Goal: Check status: Check status

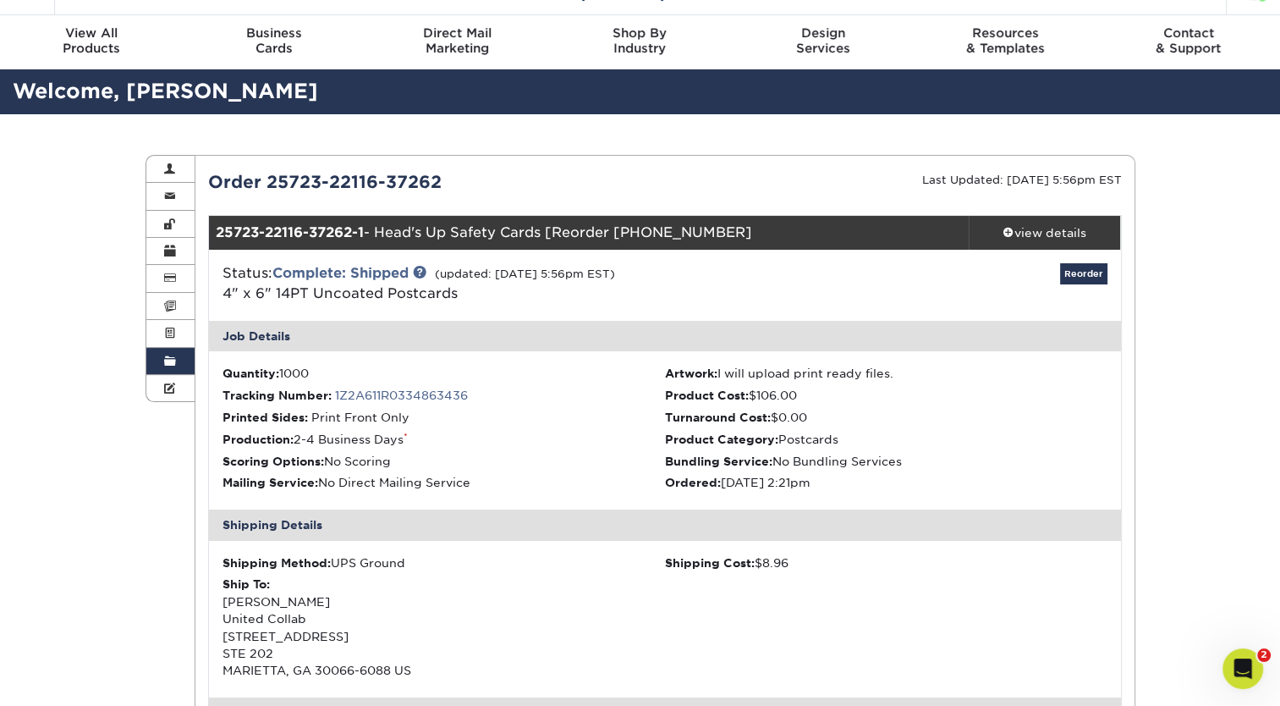
click at [181, 362] on link "Order History" at bounding box center [170, 361] width 49 height 27
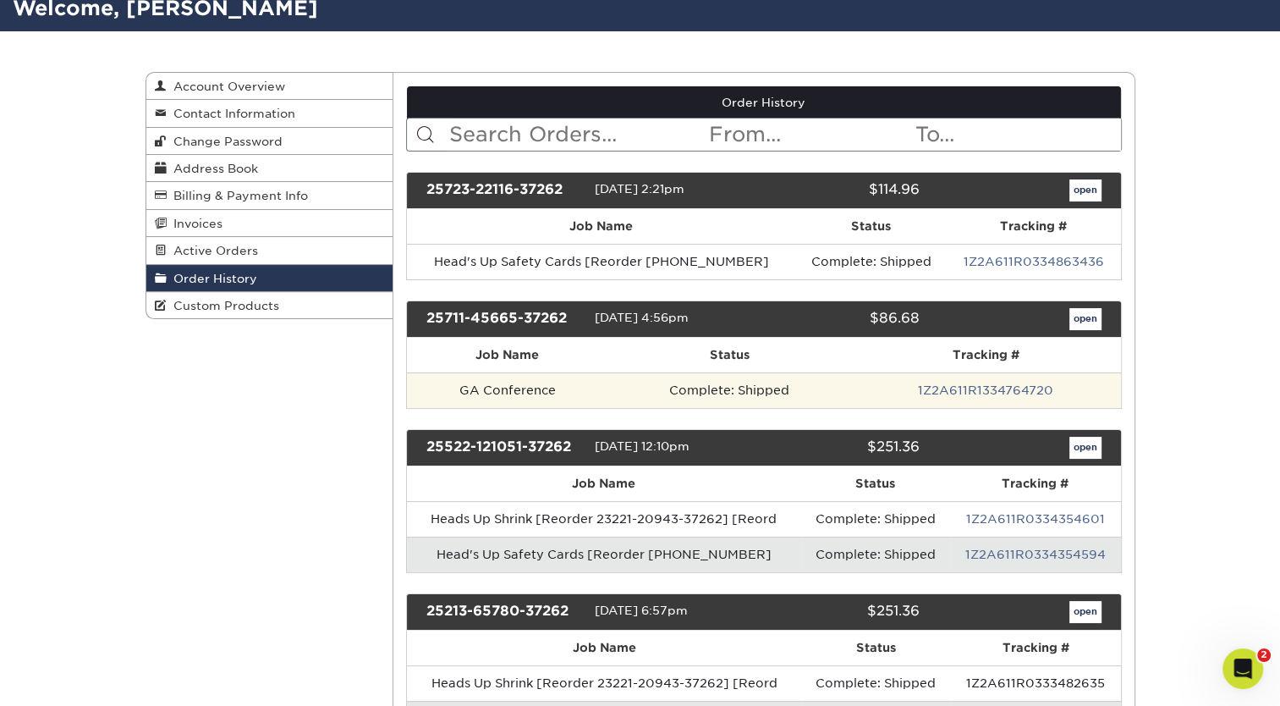
scroll to position [122, 0]
drag, startPoint x: 557, startPoint y: 391, endPoint x: 463, endPoint y: 392, distance: 93.9
click at [463, 392] on td "GA Conference" at bounding box center [507, 390] width 201 height 36
copy td "GA Conference"
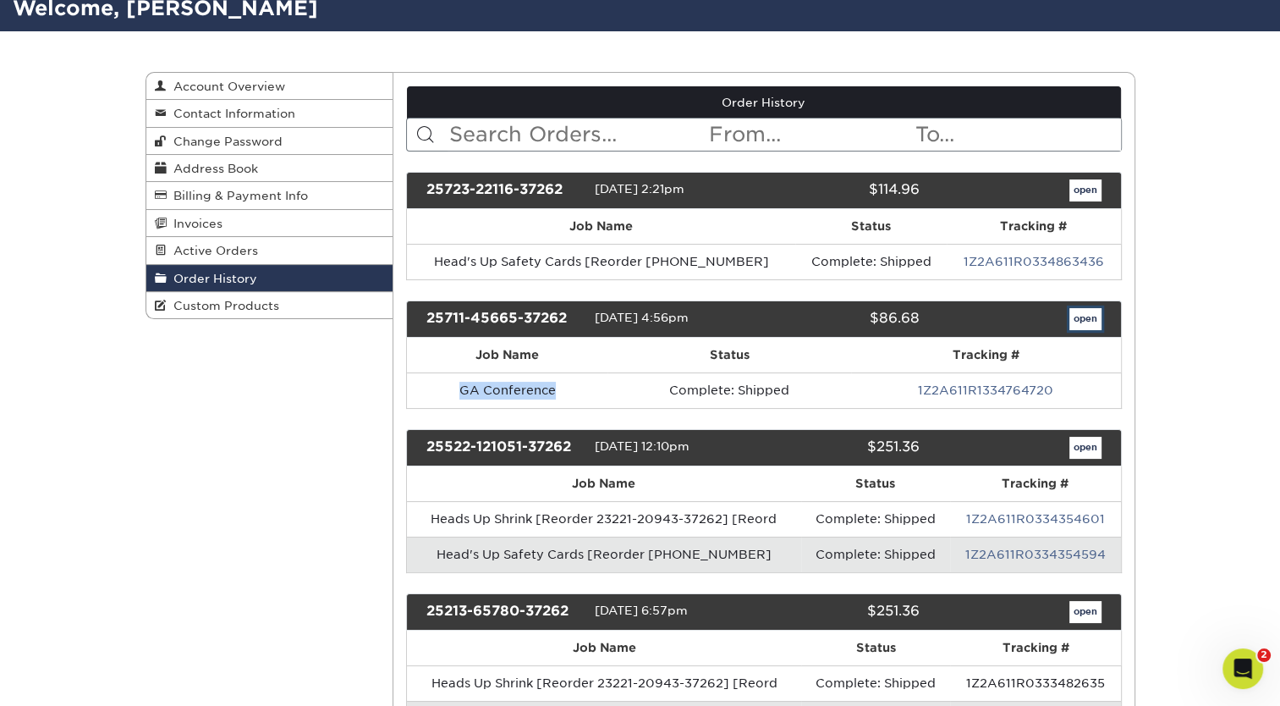
click at [1086, 320] on link "open" at bounding box center [1086, 319] width 32 height 22
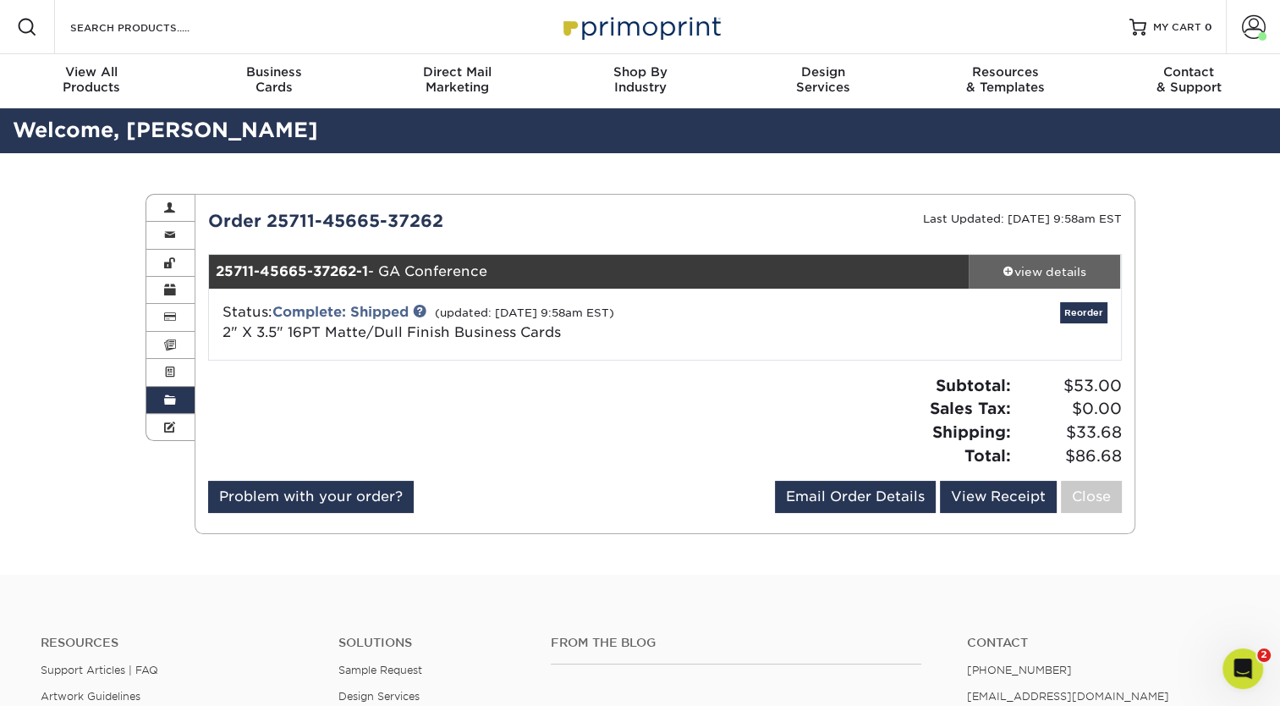
click at [1031, 272] on div "view details" at bounding box center [1045, 271] width 152 height 17
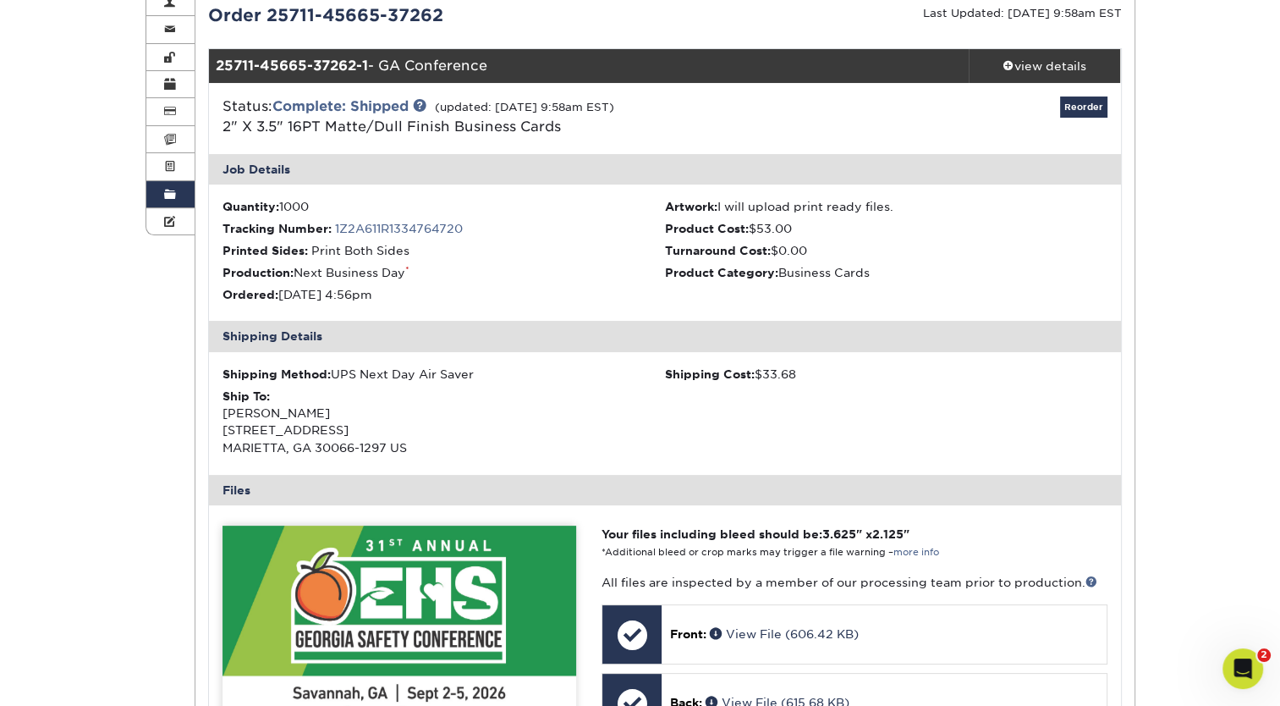
scroll to position [205, 0]
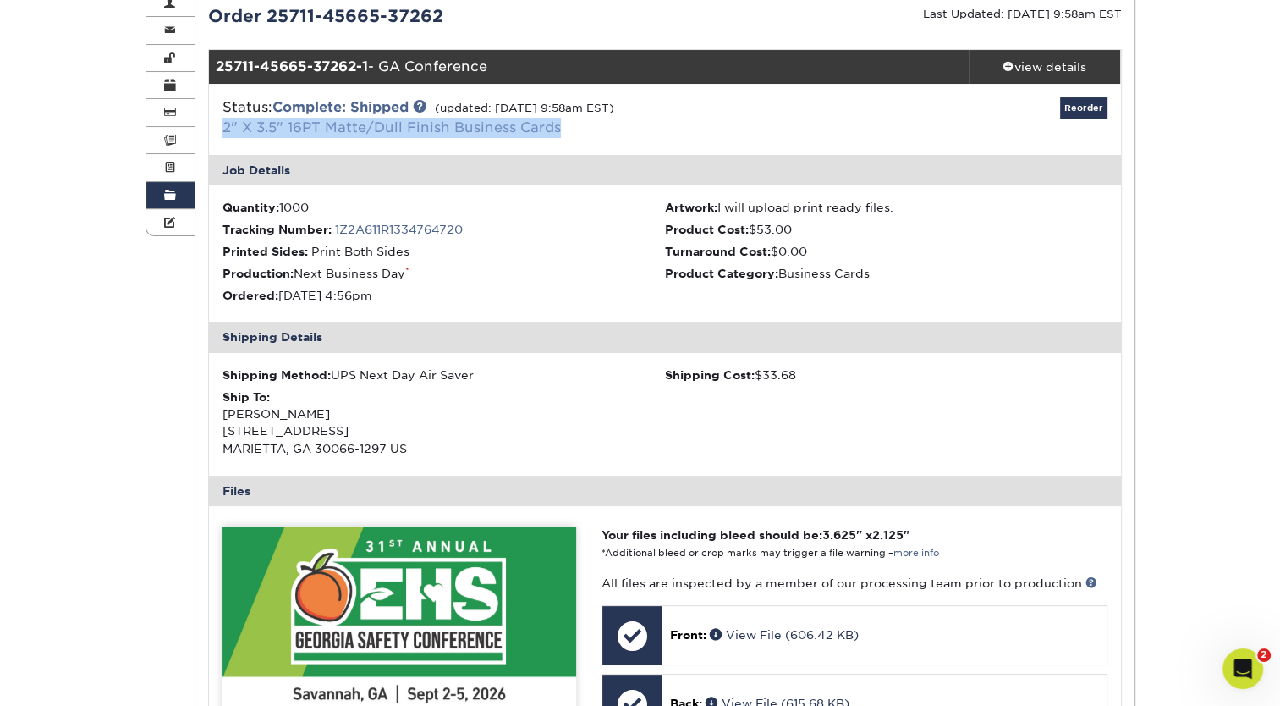
drag, startPoint x: 561, startPoint y: 127, endPoint x: 222, endPoint y: 128, distance: 339.3
click at [222, 128] on div "Status: Complete: Shipped (updated: [DATE] 9:58am EST) 2" X 3.5" 16PT Matte/Dul…" at bounding box center [513, 117] width 607 height 41
copy link "2" X 3.5" 16PT Matte/Dull Finish Business Cards"
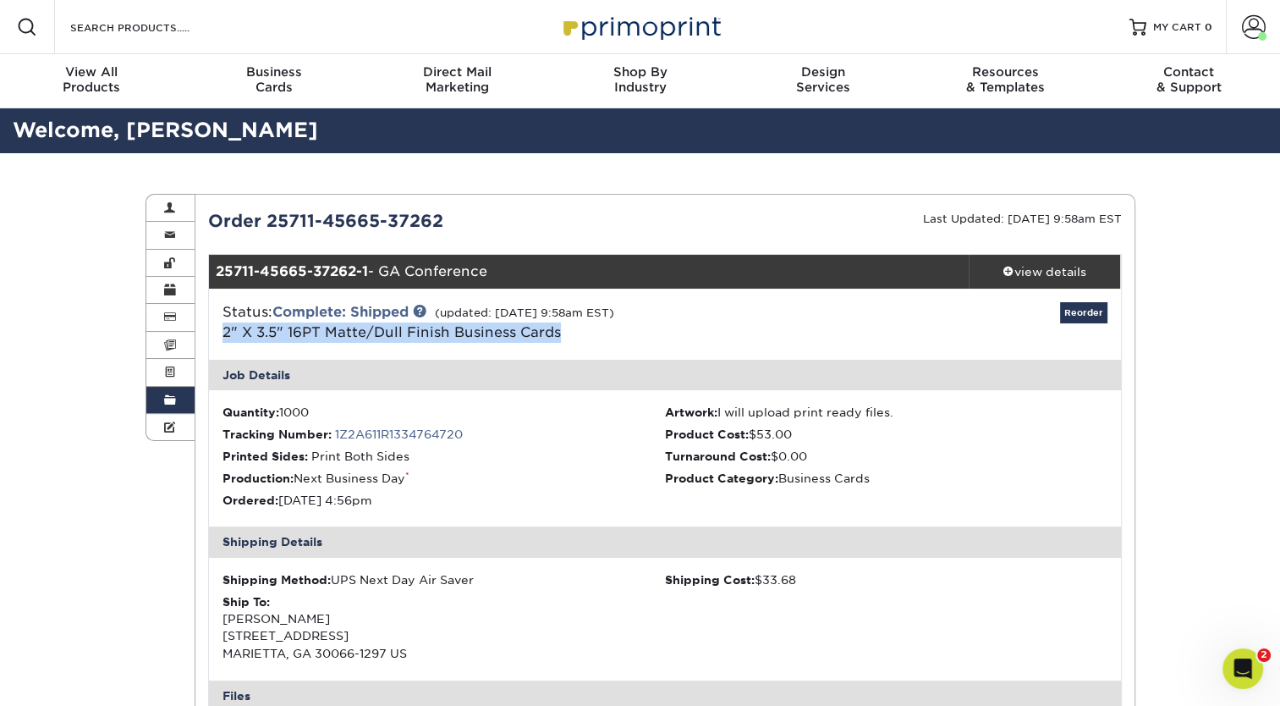
click at [161, 401] on link "Order History" at bounding box center [170, 400] width 49 height 27
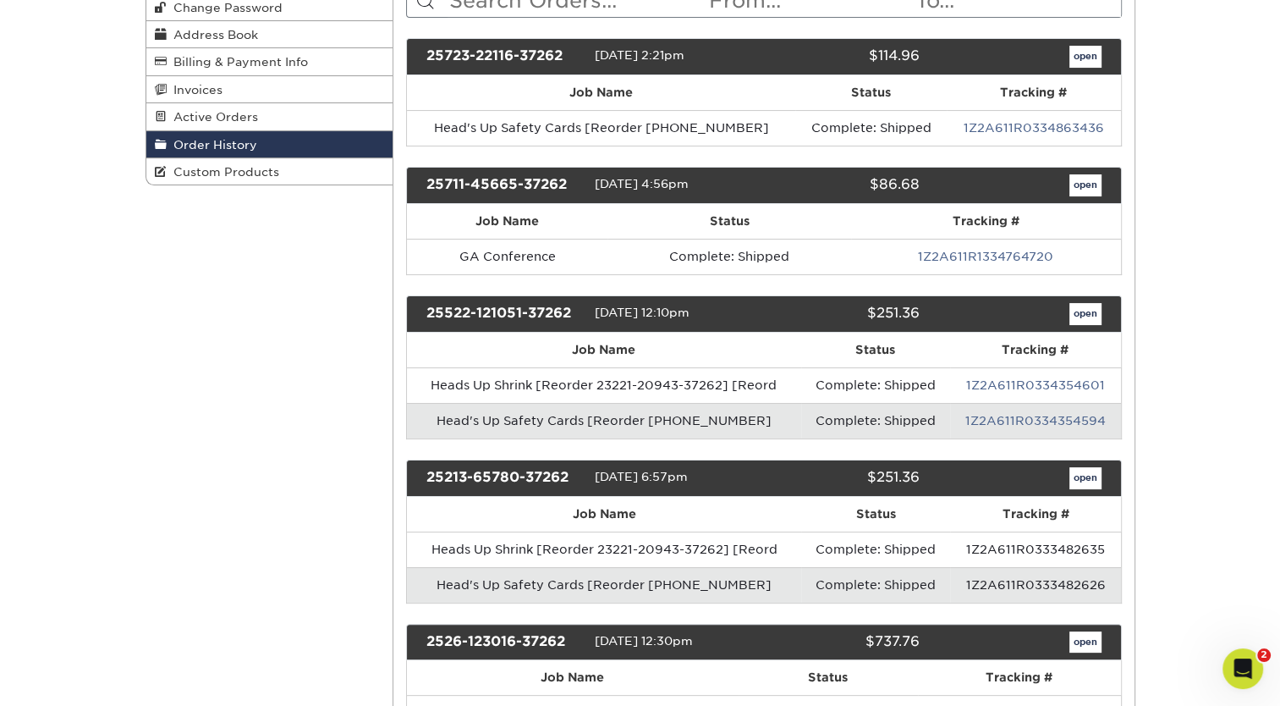
scroll to position [257, 0]
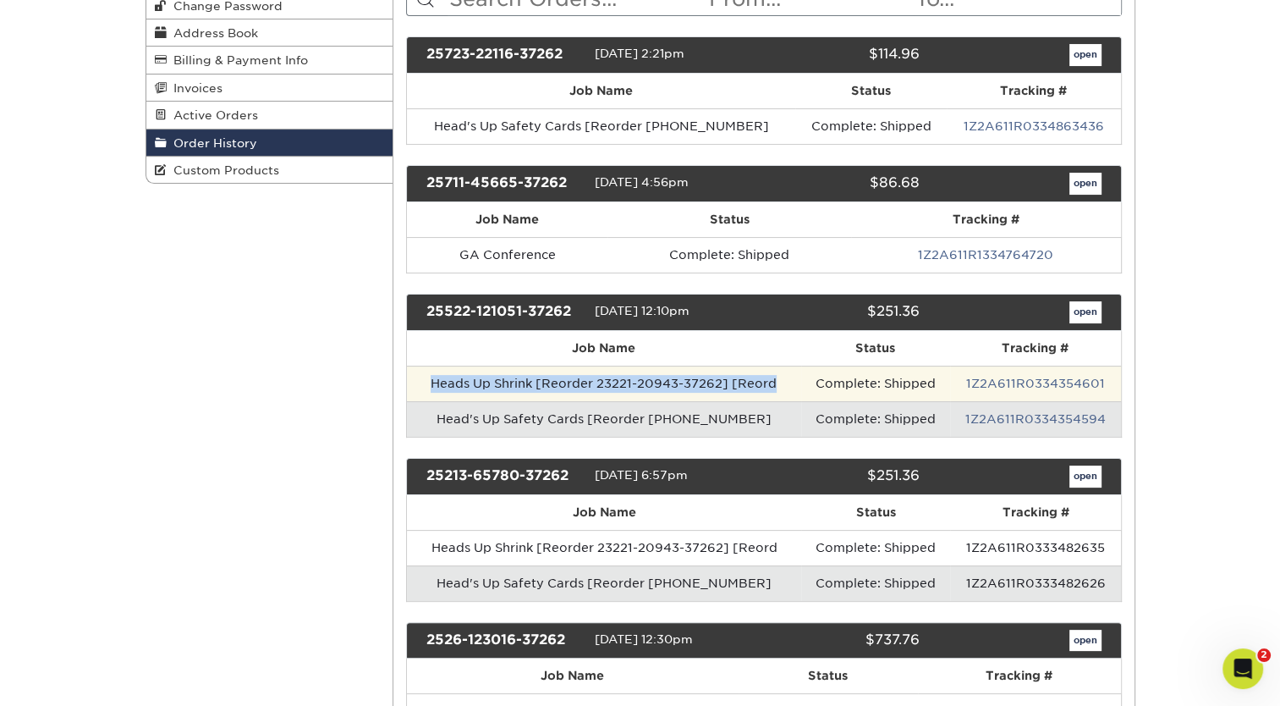
drag, startPoint x: 778, startPoint y: 381, endPoint x: 426, endPoint y: 371, distance: 353.0
click at [426, 371] on td "Heads Up Shrink [Reorder 23221-20943-37262] [Reord" at bounding box center [604, 384] width 394 height 36
copy td "Heads Up Shrink [Reorder 23221-20943-37262] [Reord"
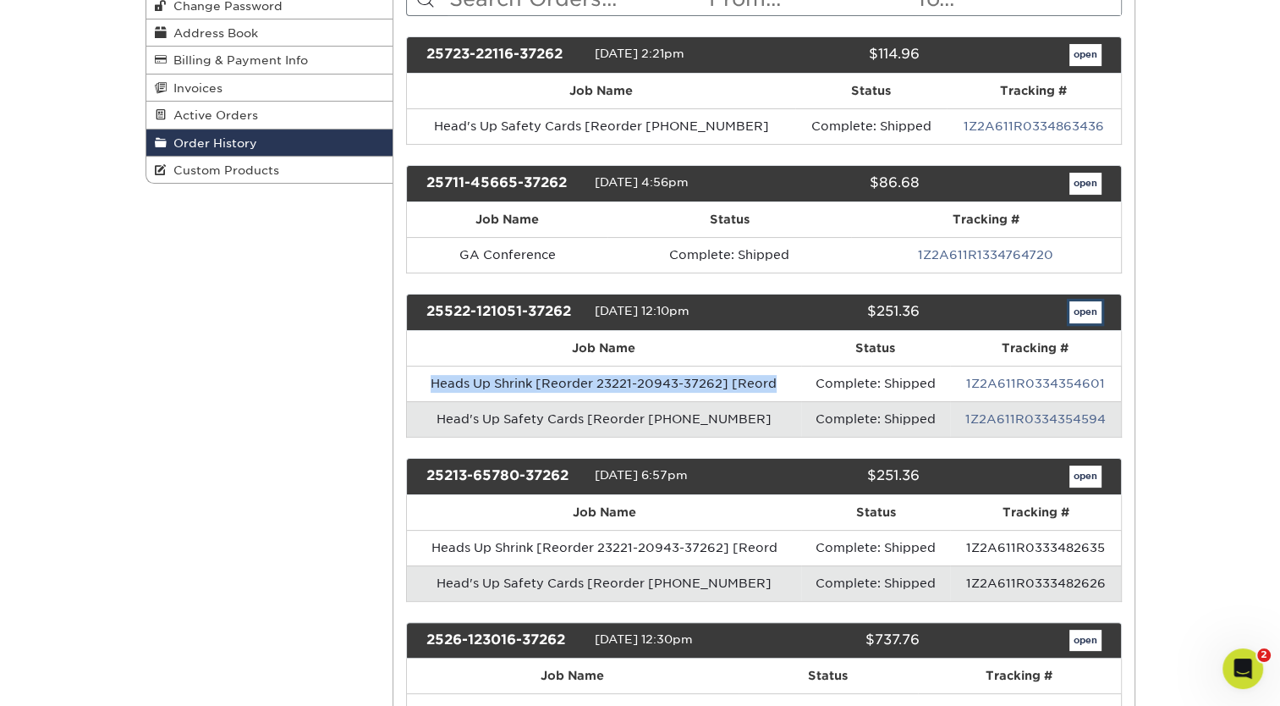
click at [1074, 308] on link "open" at bounding box center [1086, 312] width 32 height 22
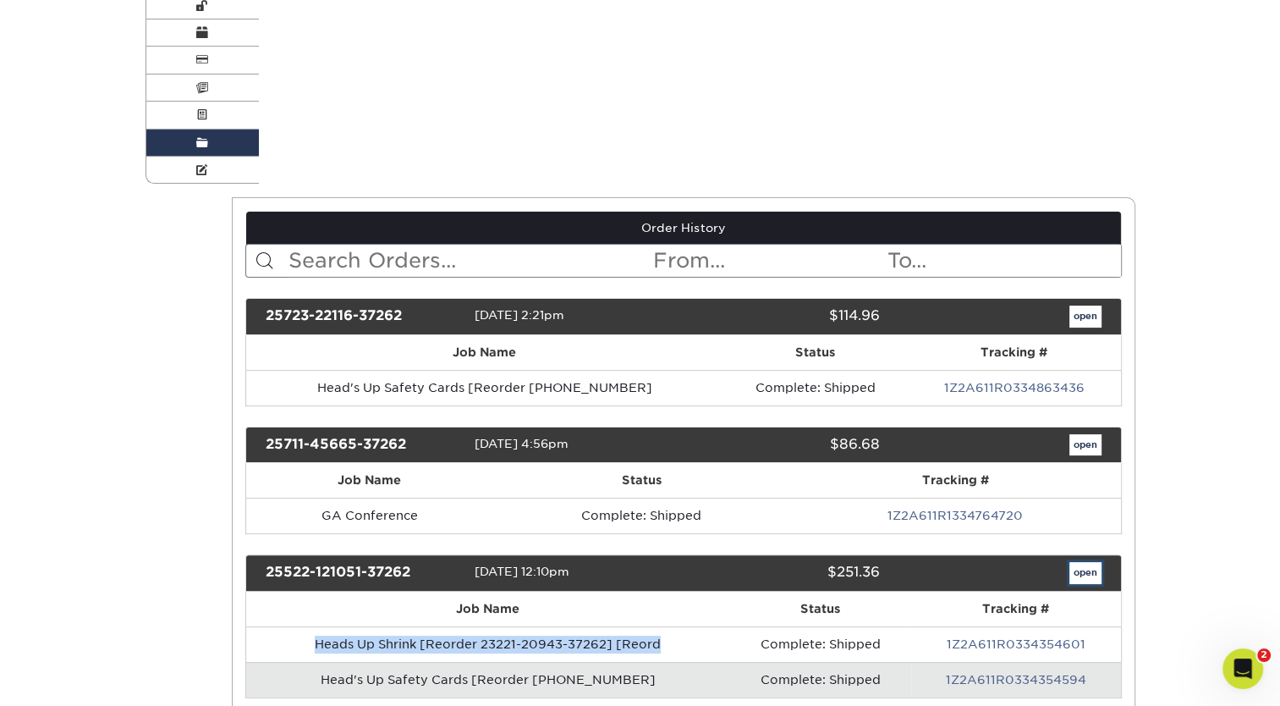
scroll to position [0, 0]
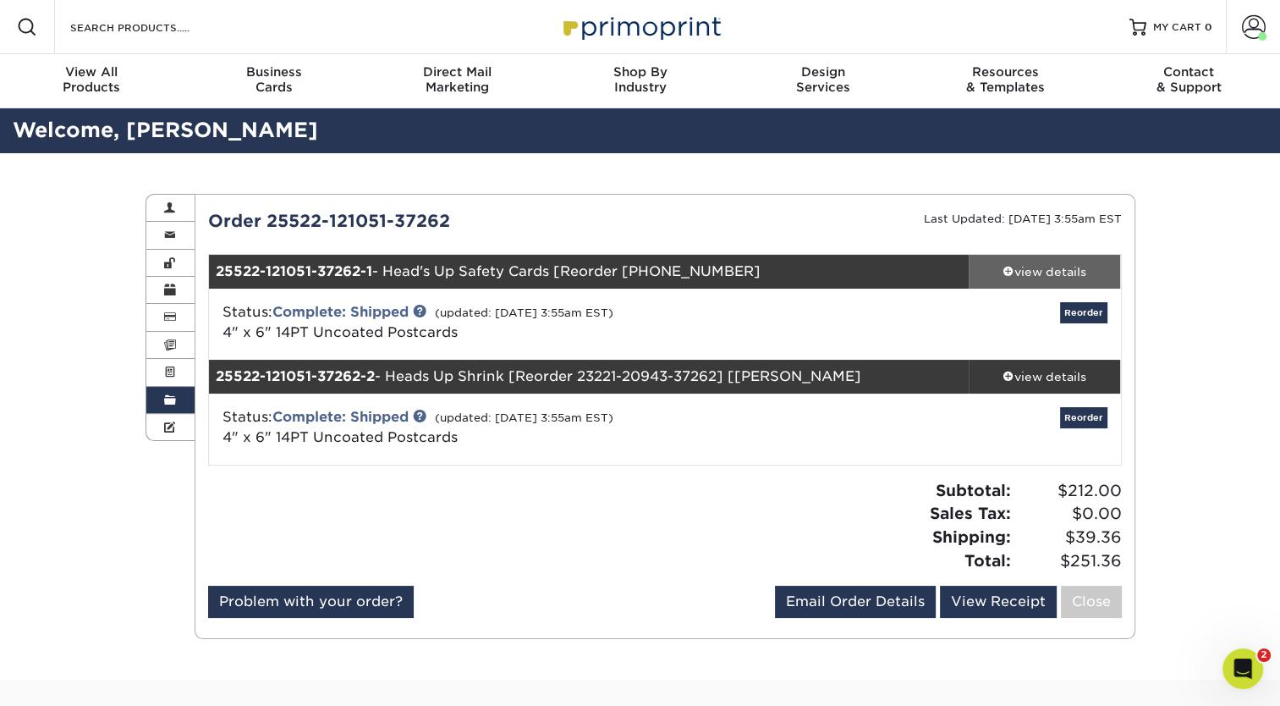
click at [1037, 263] on div "view details" at bounding box center [1045, 271] width 152 height 17
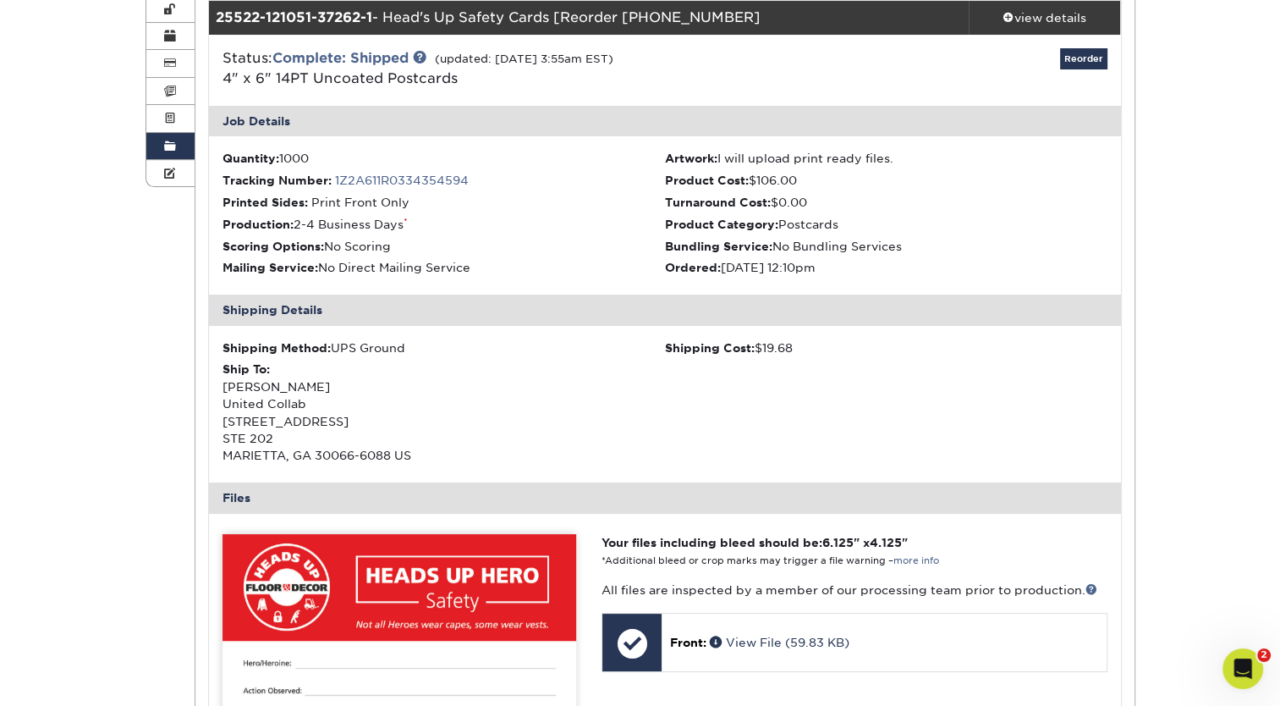
scroll to position [256, 0]
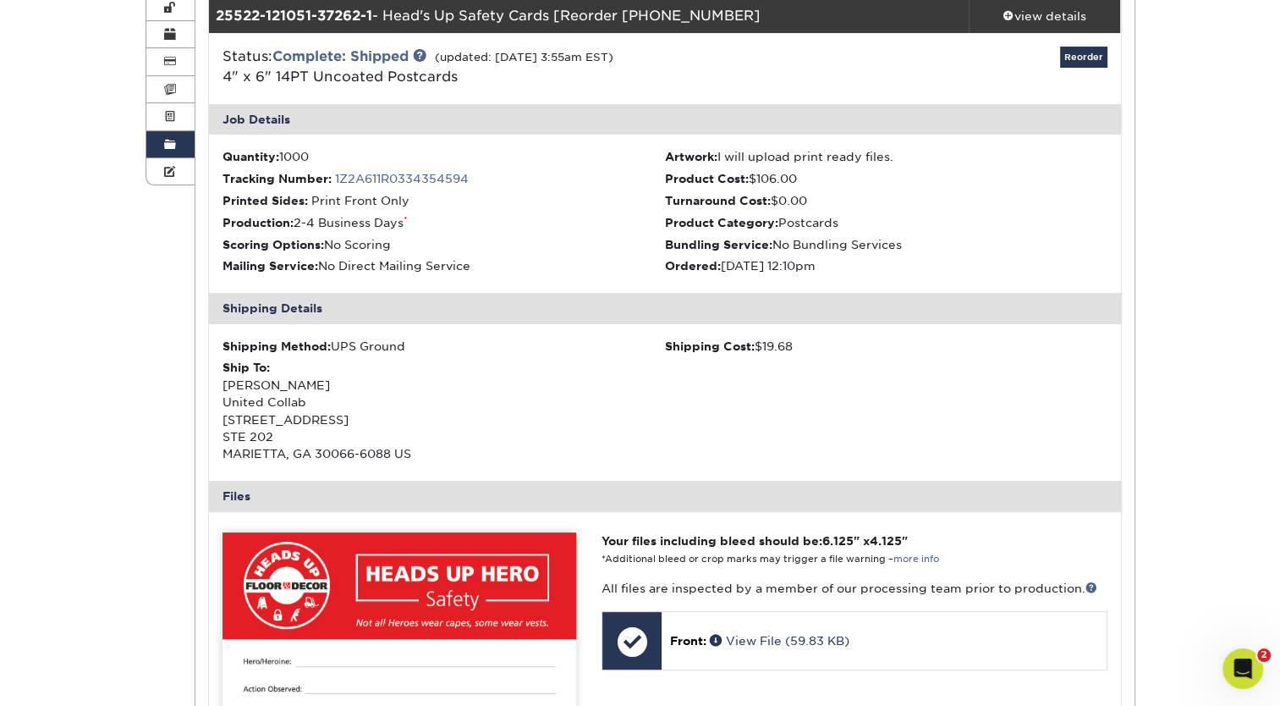
drag, startPoint x: 458, startPoint y: 74, endPoint x: 214, endPoint y: 74, distance: 243.7
click at [214, 74] on div "Status: Complete: Shipped (updated: [DATE] 3:55am EST) 4" x 6" 14PT Uncoated Po…" at bounding box center [513, 67] width 607 height 41
copy span "4" x 6" 14PT Uncoated Postcards"
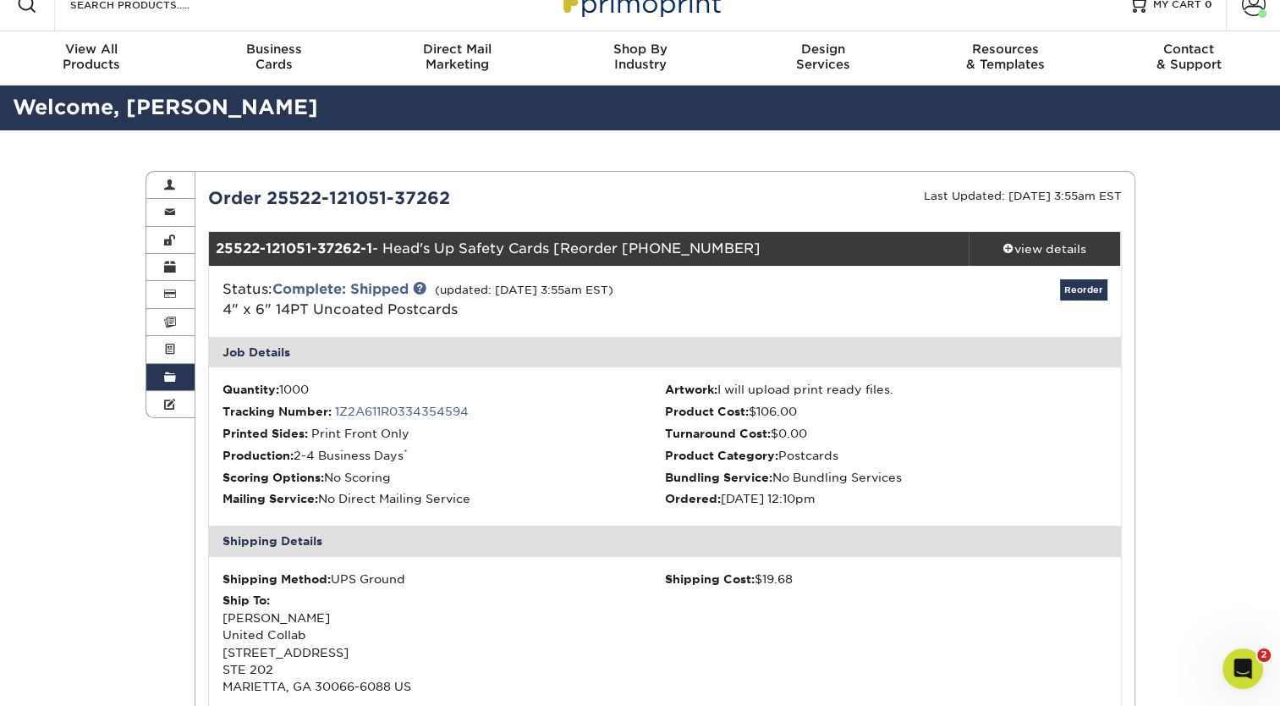
scroll to position [0, 0]
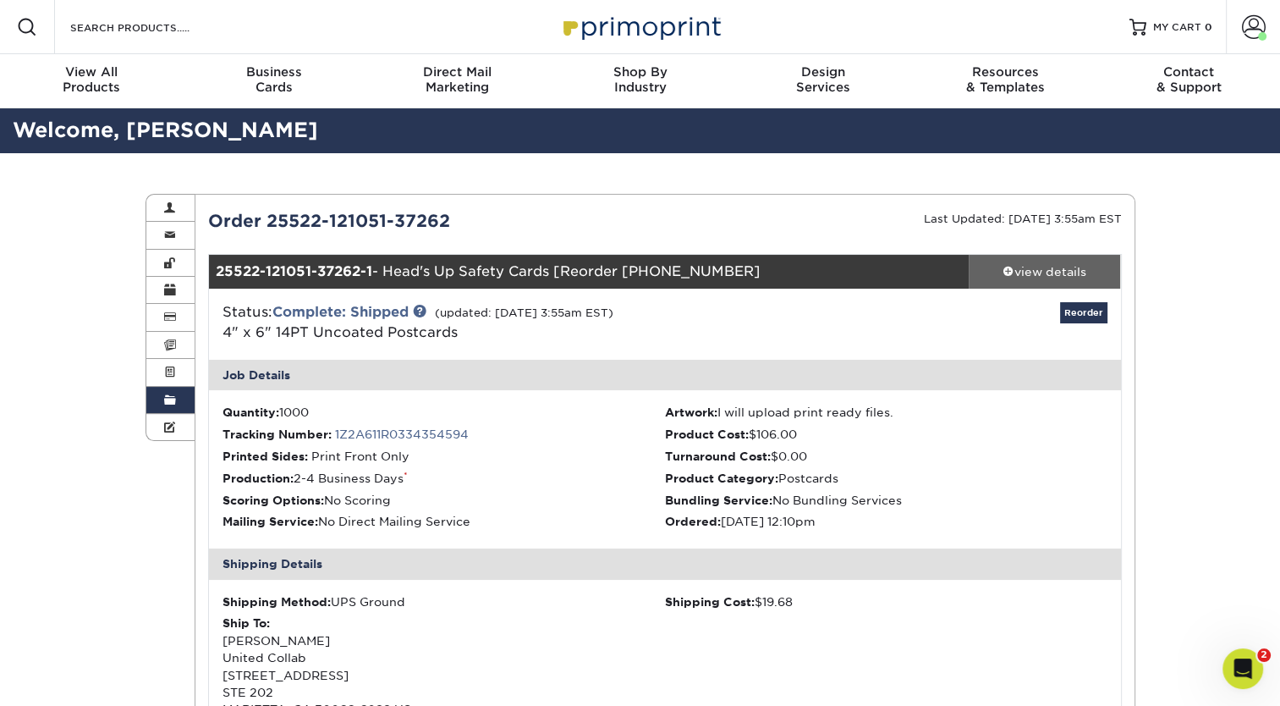
click at [1057, 276] on div "view details" at bounding box center [1045, 271] width 152 height 17
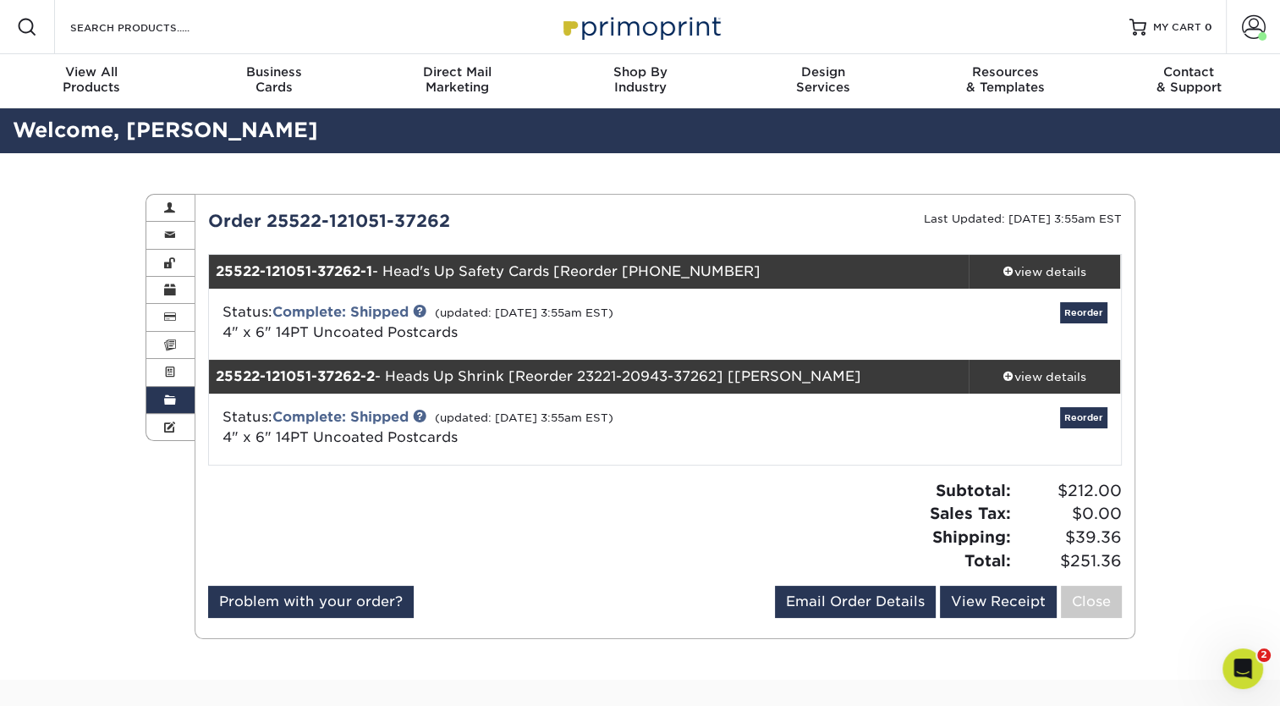
click at [173, 397] on span at bounding box center [170, 400] width 12 height 14
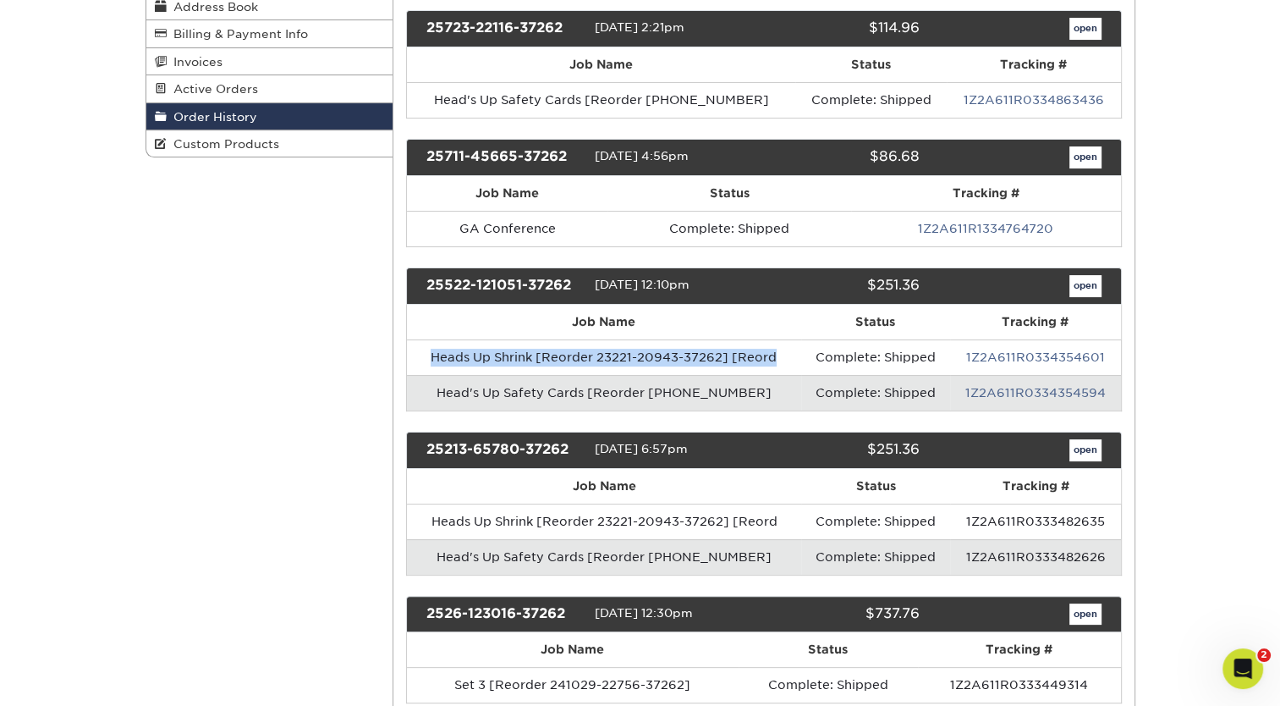
scroll to position [284, 0]
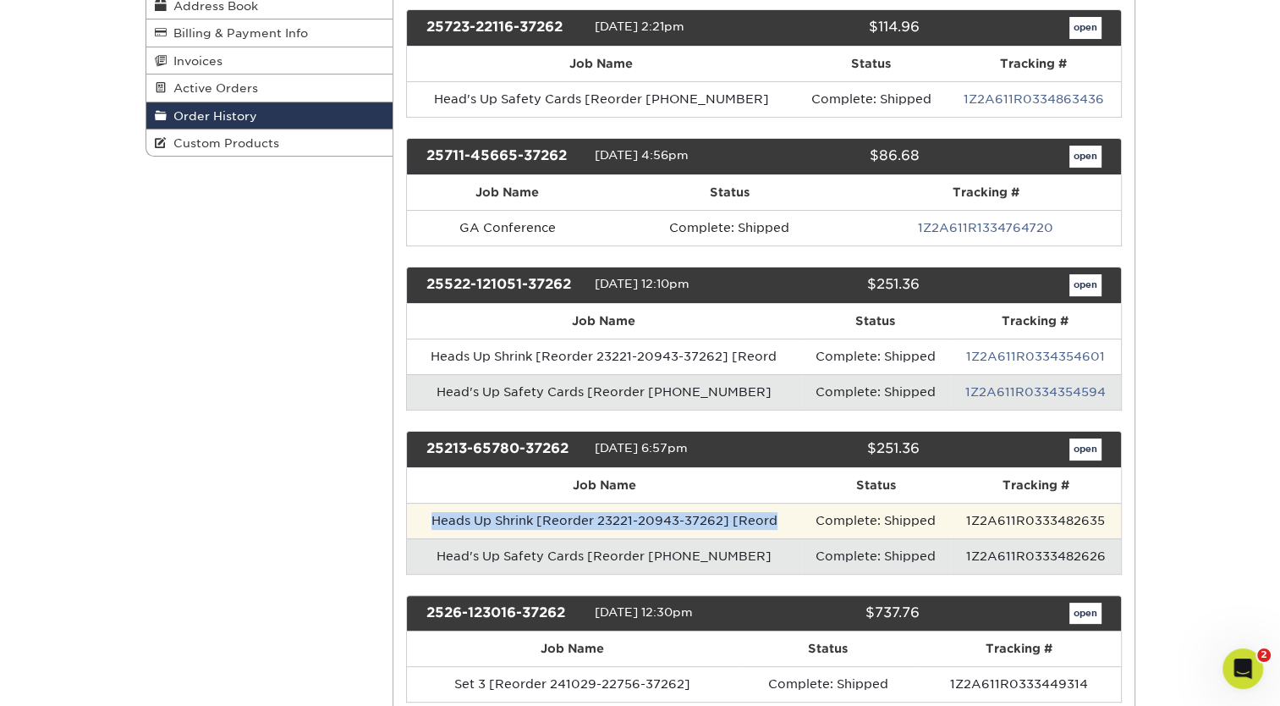
drag, startPoint x: 779, startPoint y: 509, endPoint x: 437, endPoint y: 517, distance: 342.8
click at [437, 517] on td "Heads Up Shrink [Reorder 23221-20943-37262] [Reord" at bounding box center [604, 521] width 394 height 36
copy td "Heads Up Shrink [Reorder 23221-20943-37262] [Reord"
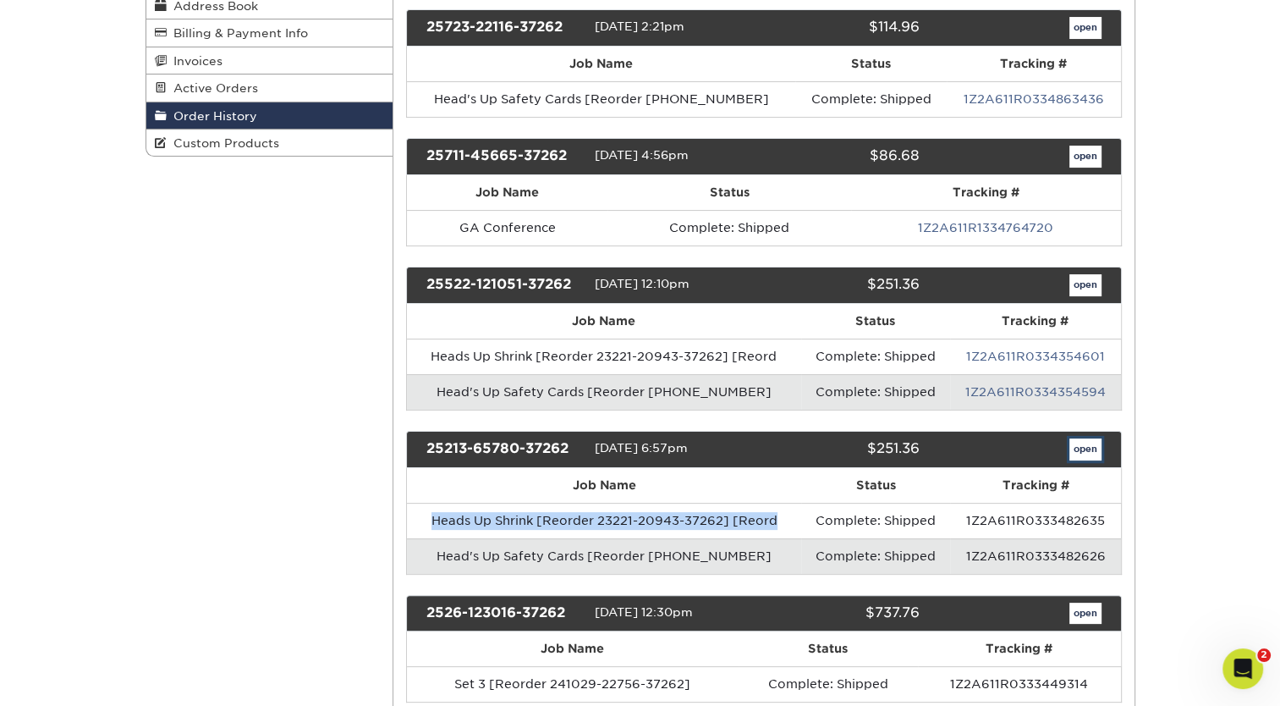
click at [1100, 448] on link "open" at bounding box center [1086, 449] width 32 height 22
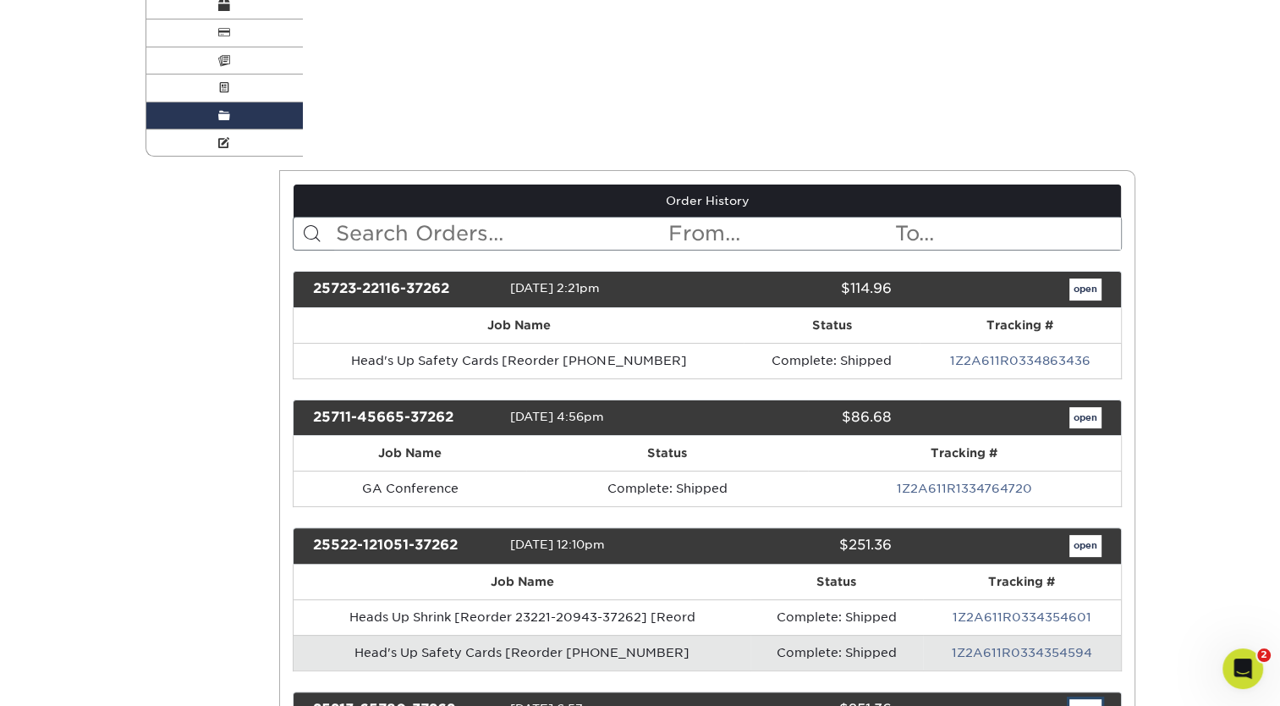
scroll to position [0, 0]
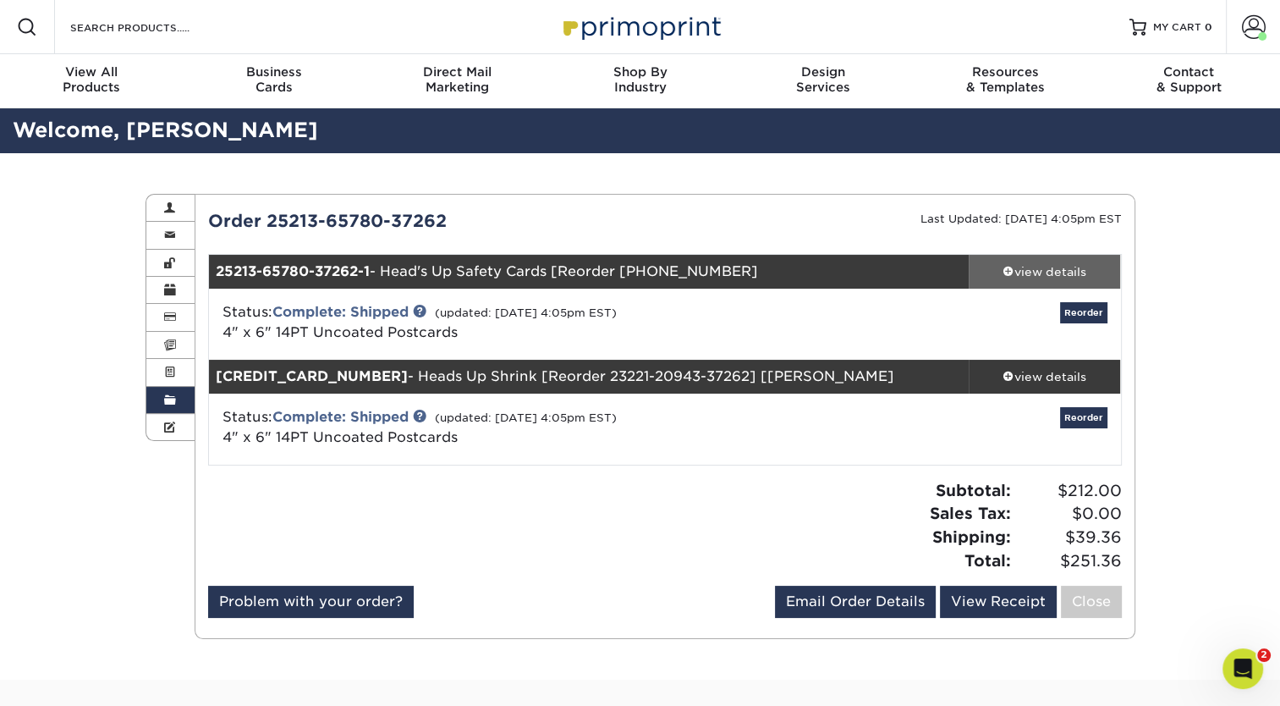
click at [1037, 272] on div "view details" at bounding box center [1045, 271] width 152 height 17
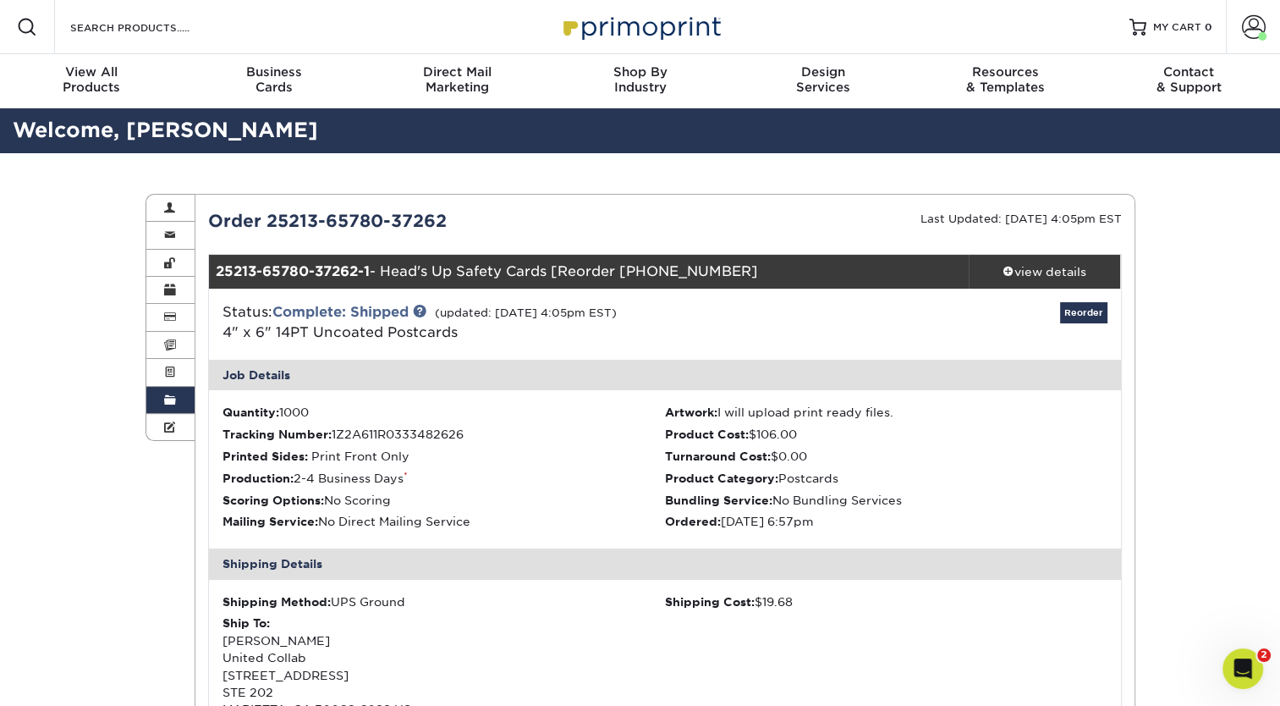
drag, startPoint x: 460, startPoint y: 330, endPoint x: 219, endPoint y: 330, distance: 241.2
click at [219, 330] on div "Status: Complete: Shipped (updated: [DATE] 4:05pm EST) 4" x 6" 14PT Uncoated Po…" at bounding box center [513, 322] width 607 height 41
copy span "4" x 6" 14PT Uncoated Postcards"
click at [175, 404] on span at bounding box center [170, 400] width 12 height 14
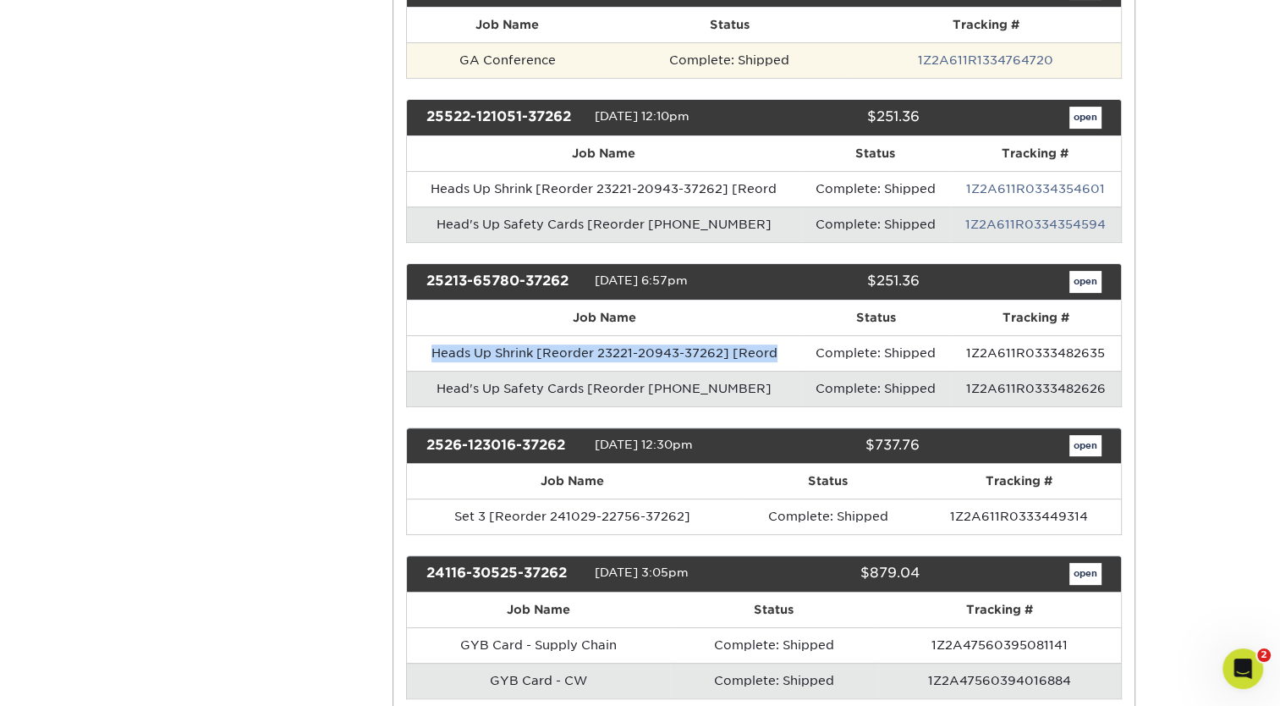
scroll to position [453, 0]
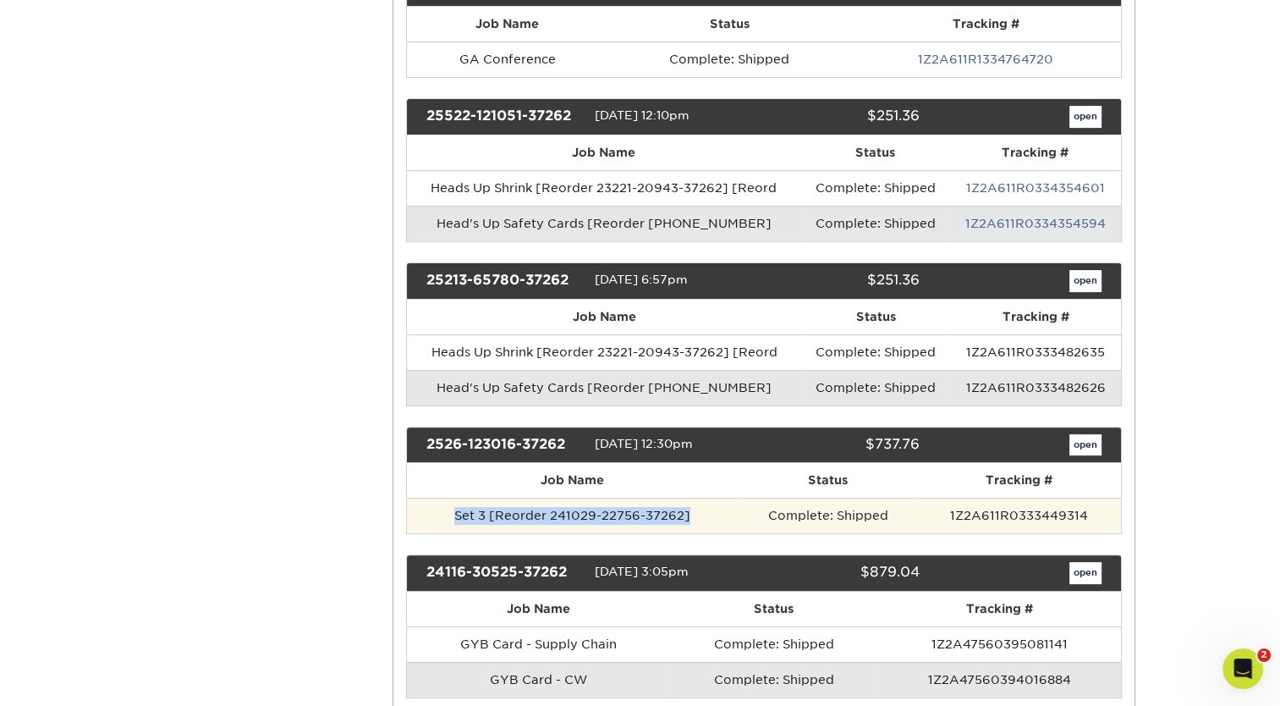
drag, startPoint x: 697, startPoint y: 506, endPoint x: 450, endPoint y: 514, distance: 247.2
click at [450, 514] on td "Set 3 [Reorder 241029-22756-37262]" at bounding box center [573, 516] width 332 height 36
copy td "Set 3 [Reorder 241029-22756-37262]"
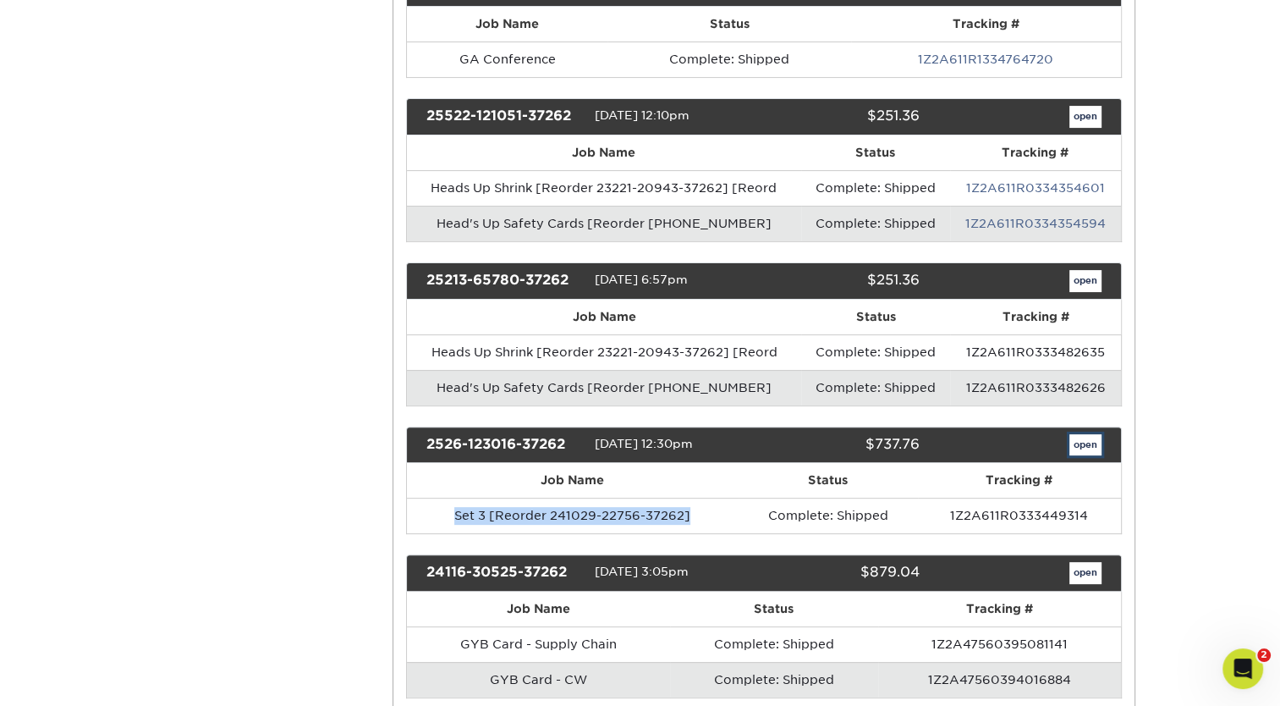
click at [1083, 435] on link "open" at bounding box center [1086, 445] width 32 height 22
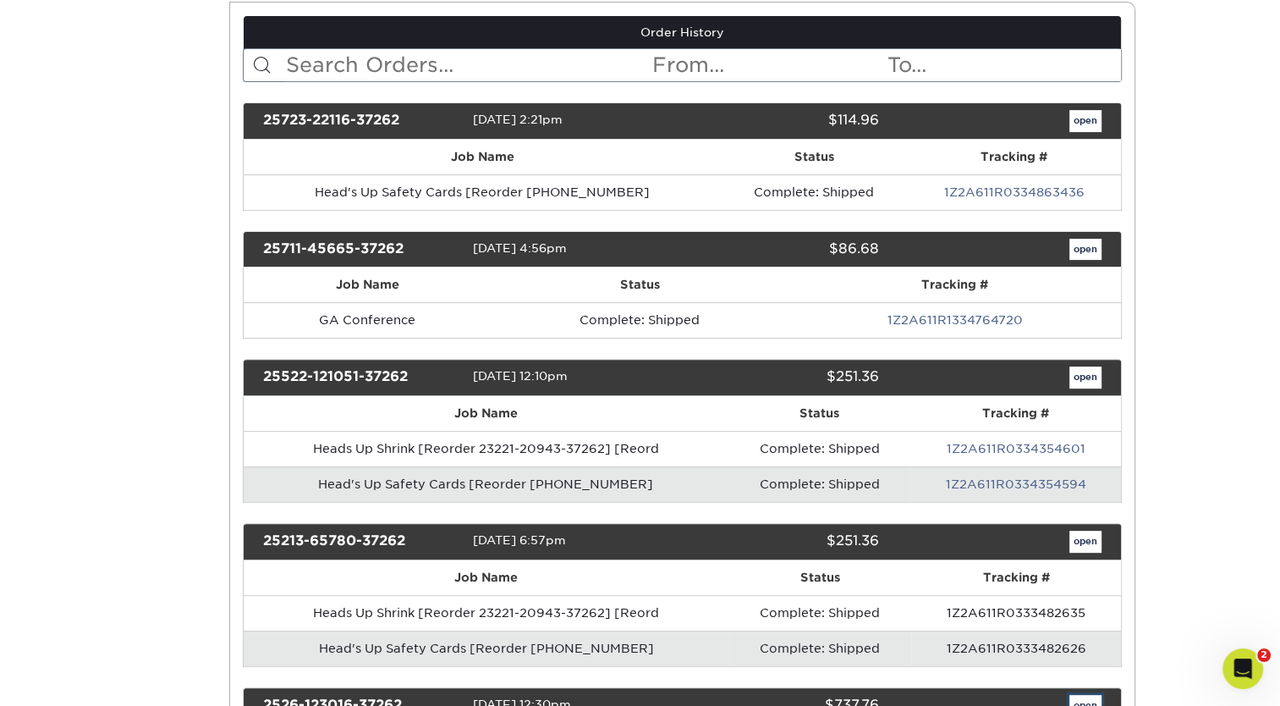
scroll to position [0, 0]
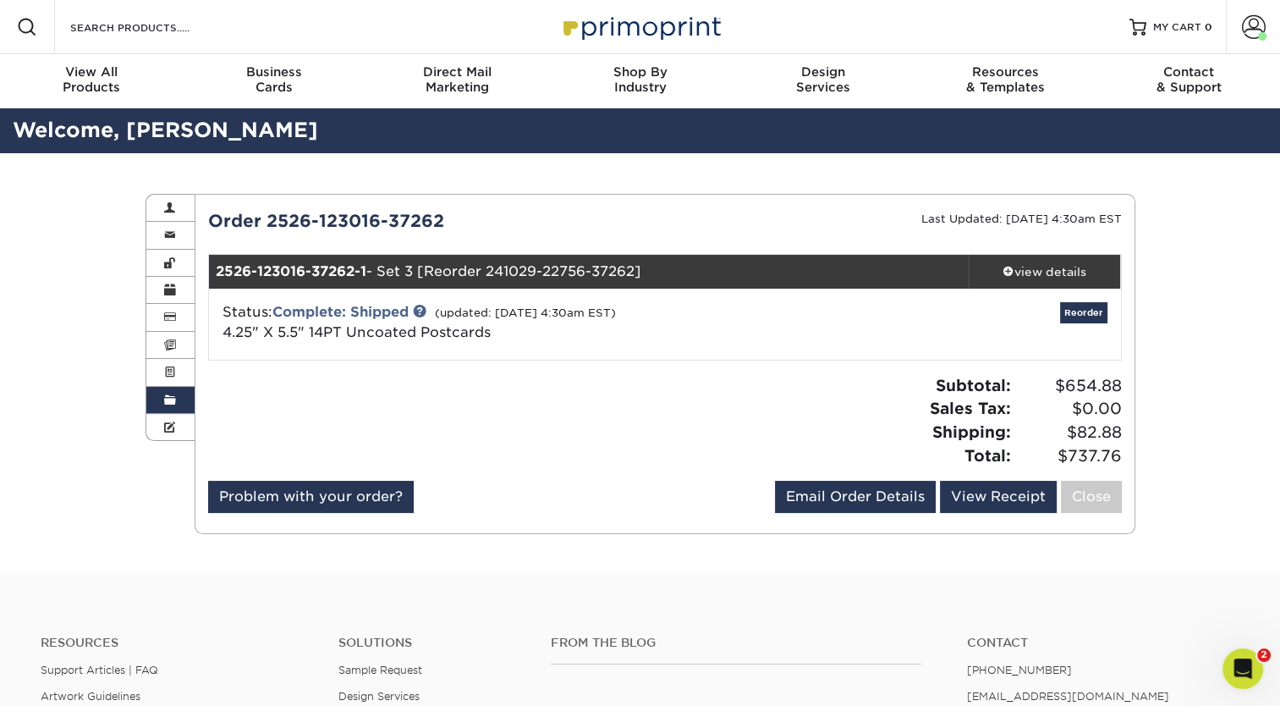
drag, startPoint x: 492, startPoint y: 331, endPoint x: 225, endPoint y: 326, distance: 267.4
click at [225, 326] on div "Status: Complete: Shipped (updated: [DATE] 4:30am EST) 4.25" X 5.5" 14PT Uncoat…" at bounding box center [513, 322] width 607 height 41
copy span "4.25" X 5.5" 14PT Uncoated Postcards"
click at [169, 398] on span at bounding box center [170, 400] width 12 height 14
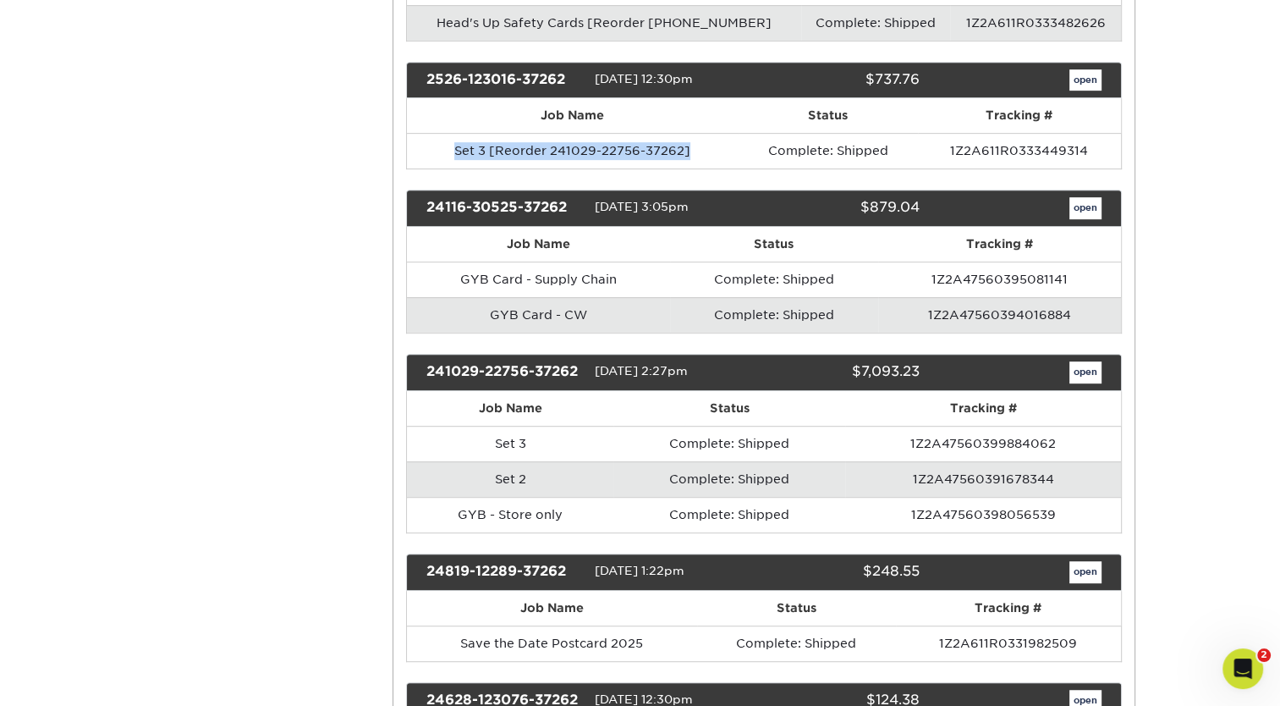
scroll to position [818, 0]
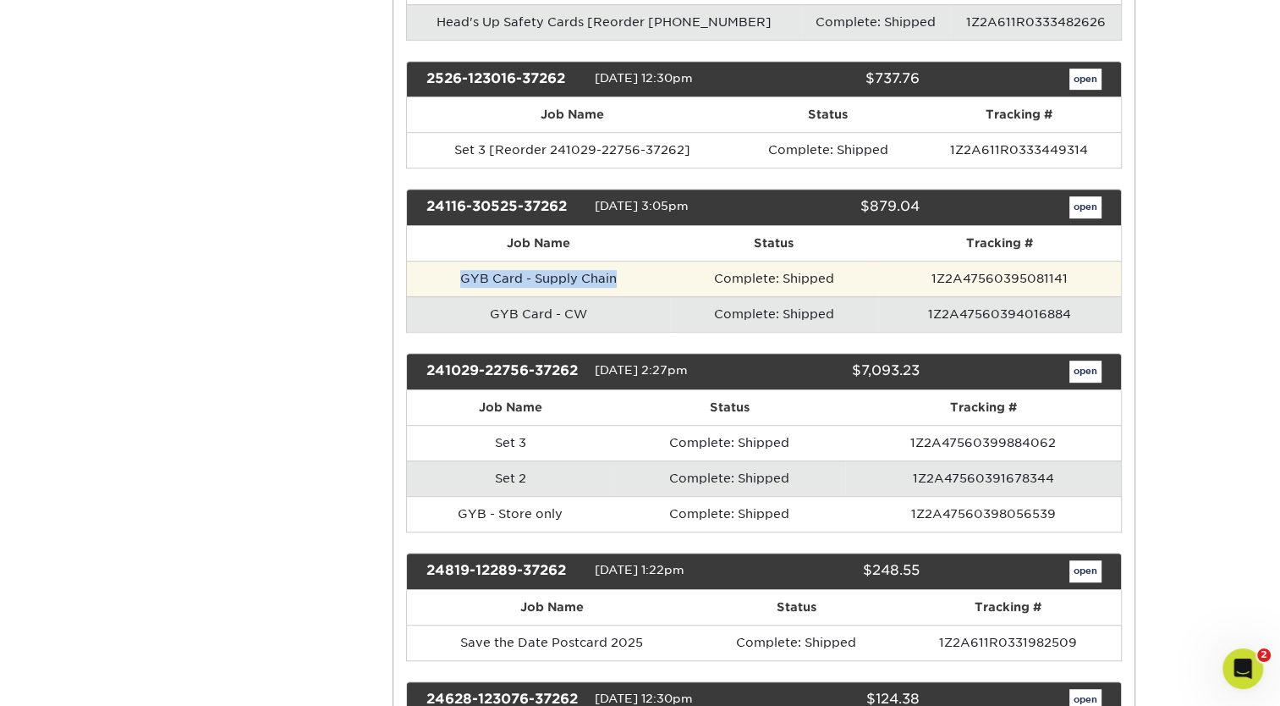
drag, startPoint x: 618, startPoint y: 270, endPoint x: 456, endPoint y: 269, distance: 161.6
click at [456, 269] on td "GYB Card - Supply Chain" at bounding box center [538, 279] width 263 height 36
copy td "GYB Card - Supply Chain"
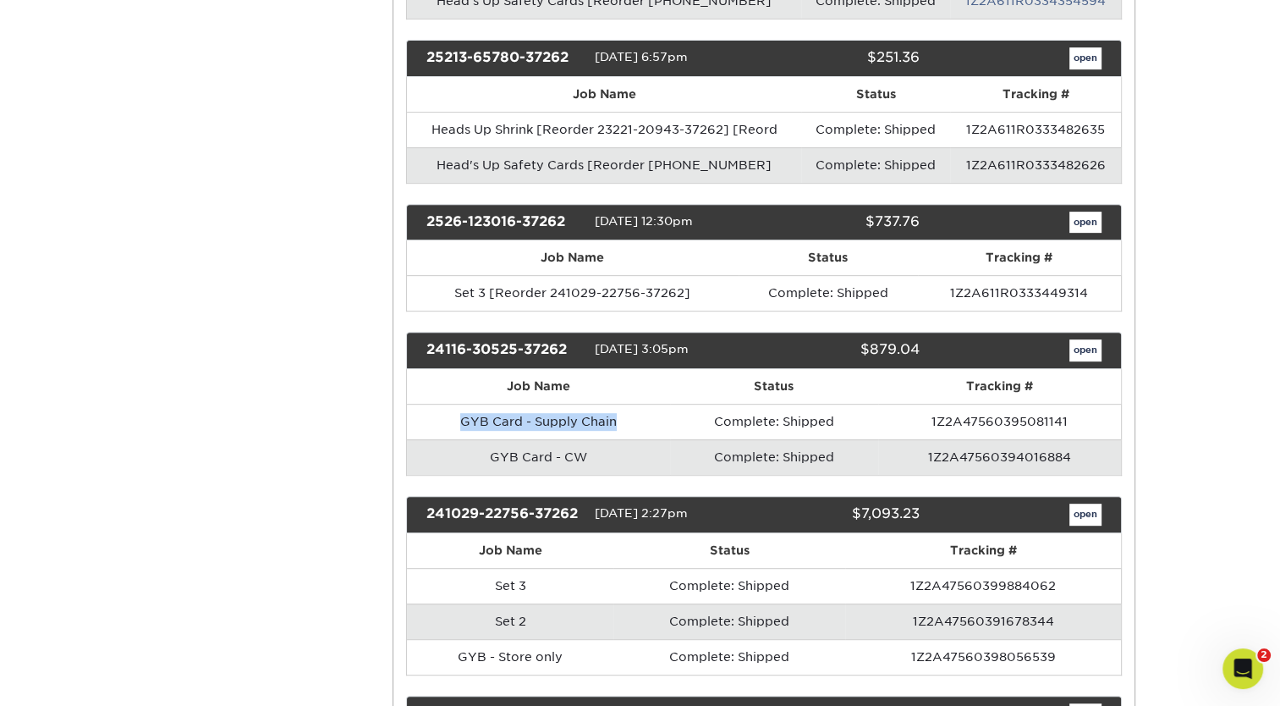
scroll to position [676, 0]
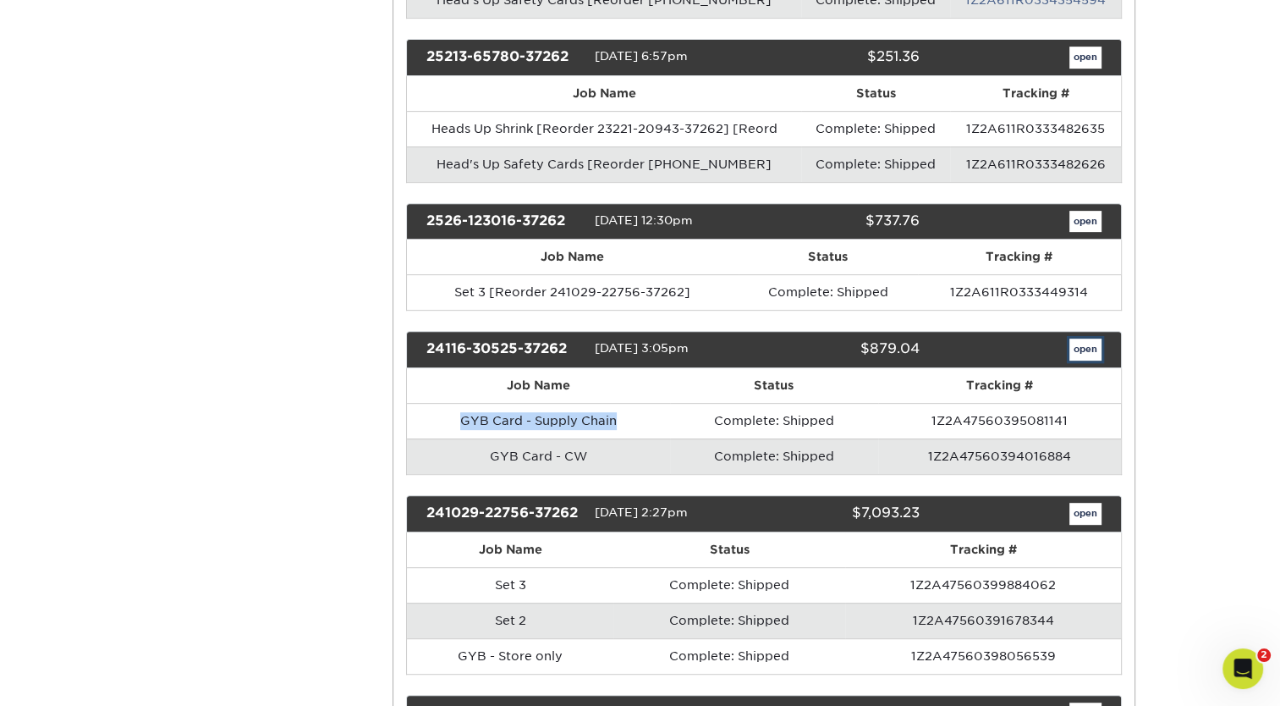
click at [1090, 343] on link "open" at bounding box center [1086, 349] width 32 height 22
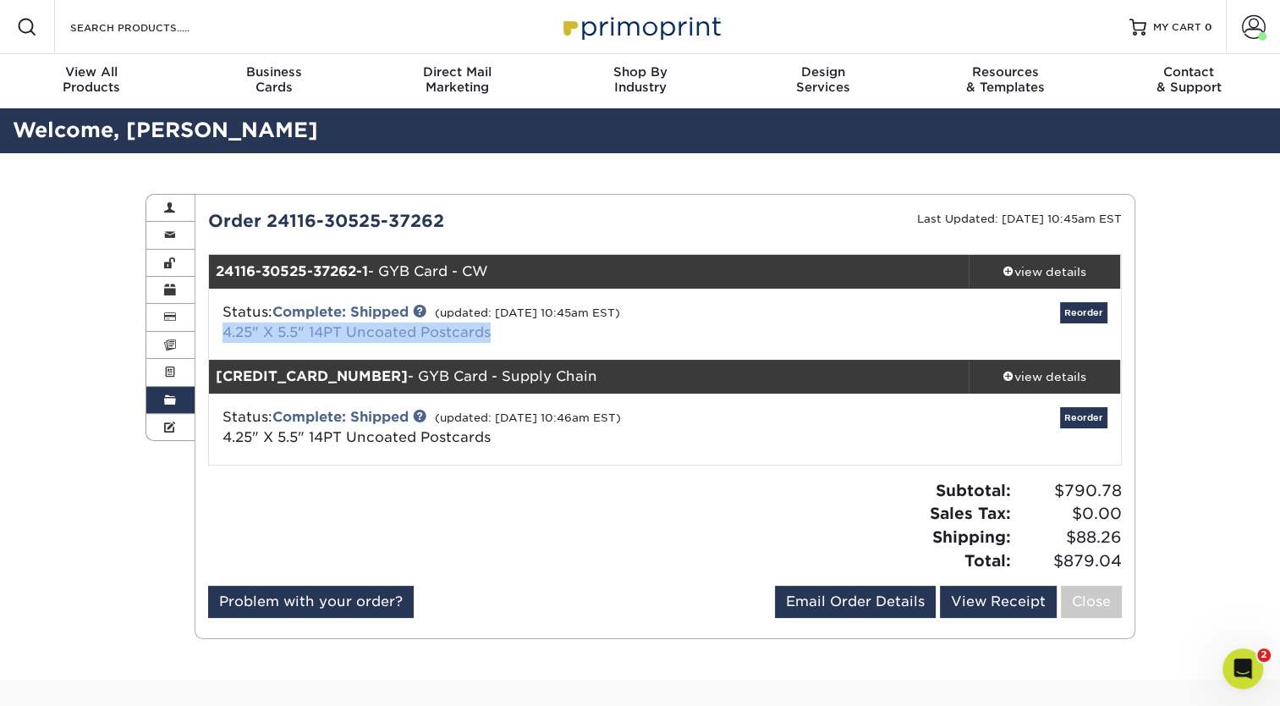
drag, startPoint x: 492, startPoint y: 330, endPoint x: 222, endPoint y: 337, distance: 270.9
click at [222, 337] on div "Status: Complete: Shipped (updated: [DATE] 10:45am EST) 4.25" X 5.5" 14PT Uncoa…" at bounding box center [513, 322] width 607 height 41
copy link "4.25" X 5.5" 14PT Uncoated Postcards"
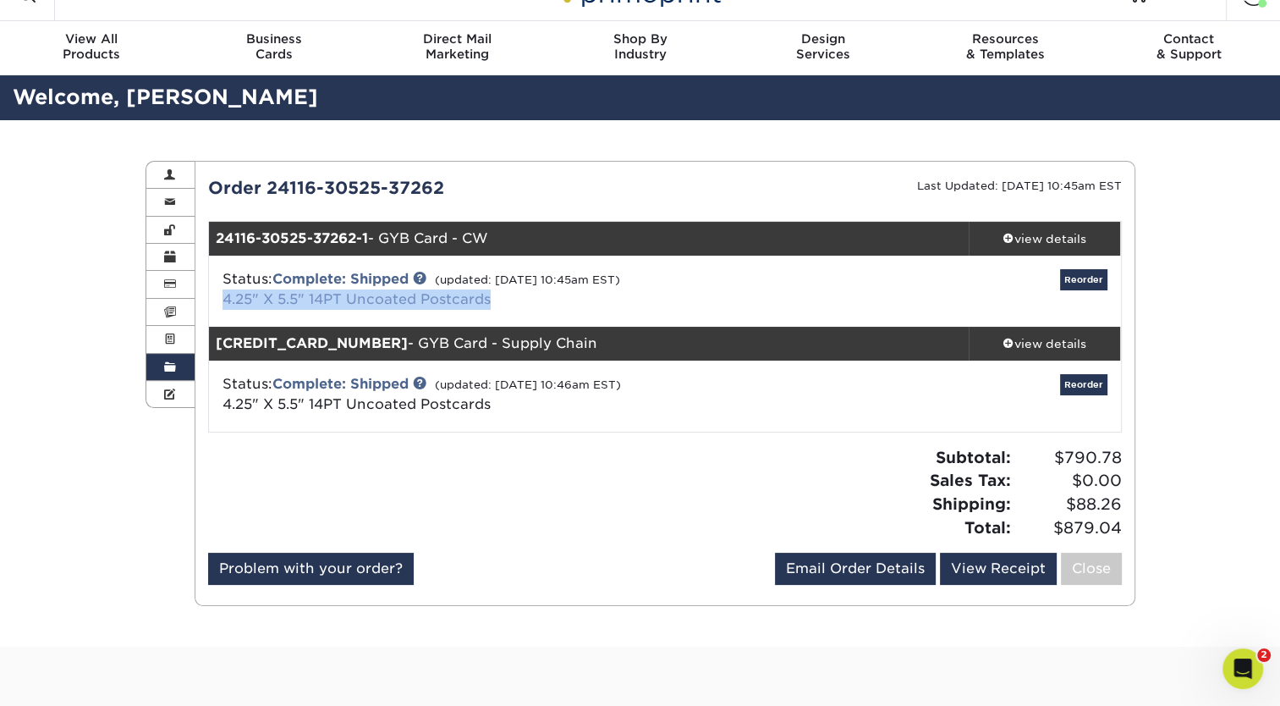
scroll to position [32, 0]
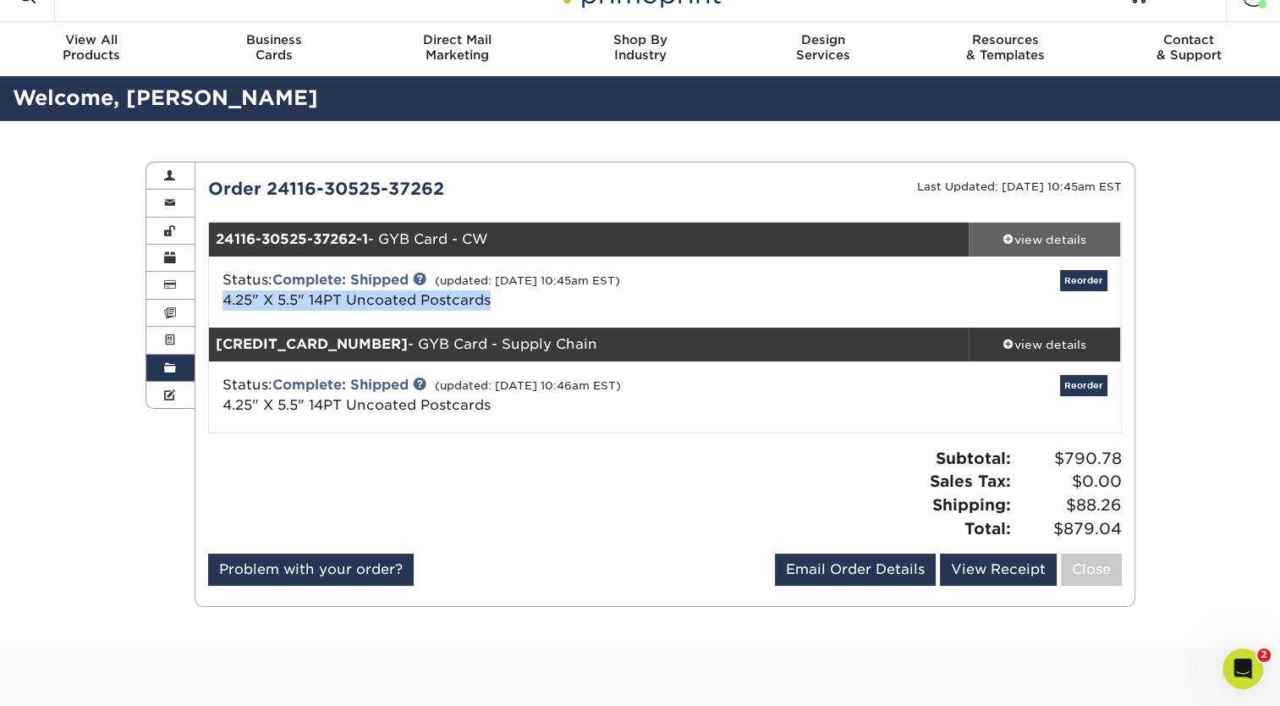
click at [1019, 232] on div "view details" at bounding box center [1045, 239] width 152 height 17
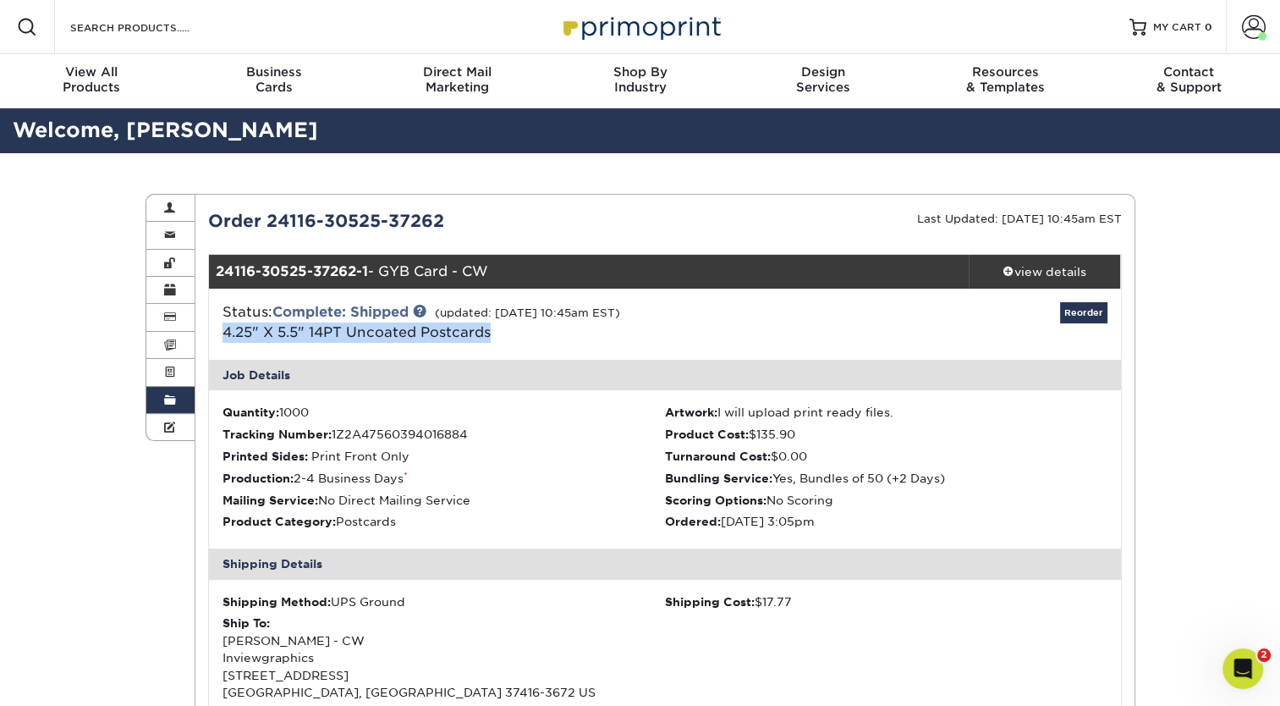
scroll to position [7, 0]
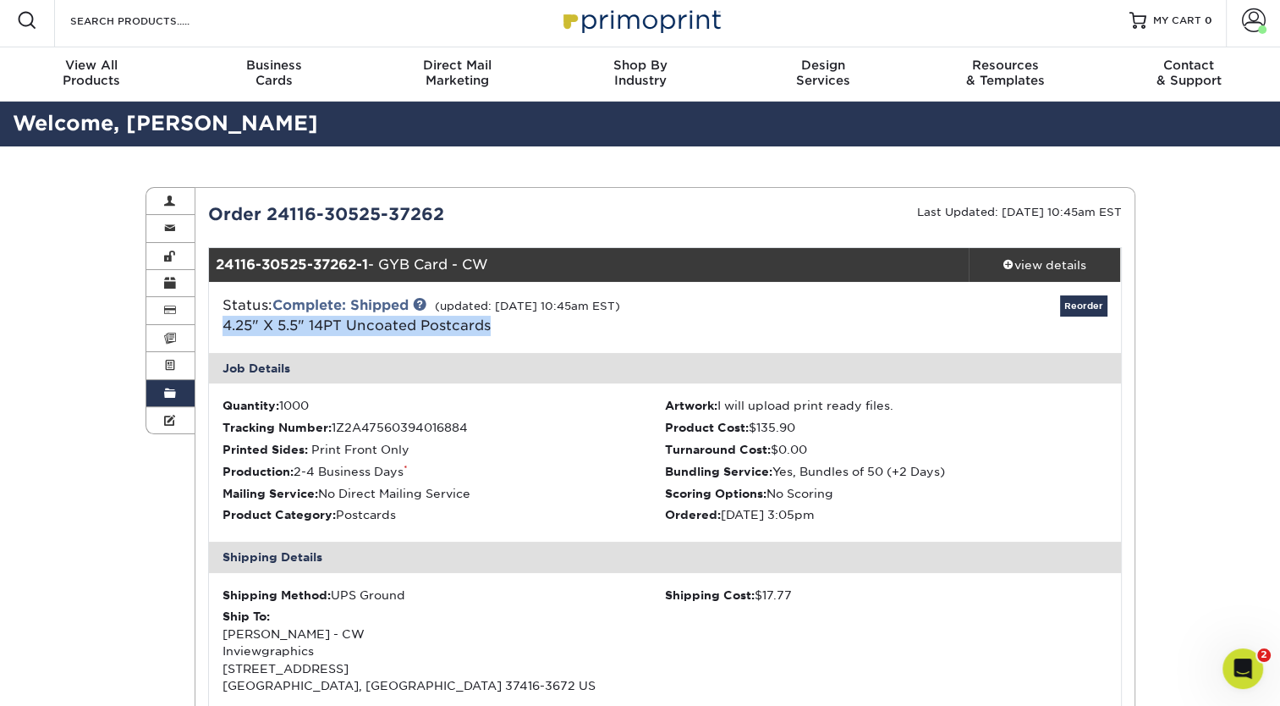
click at [173, 390] on span at bounding box center [170, 394] width 12 height 14
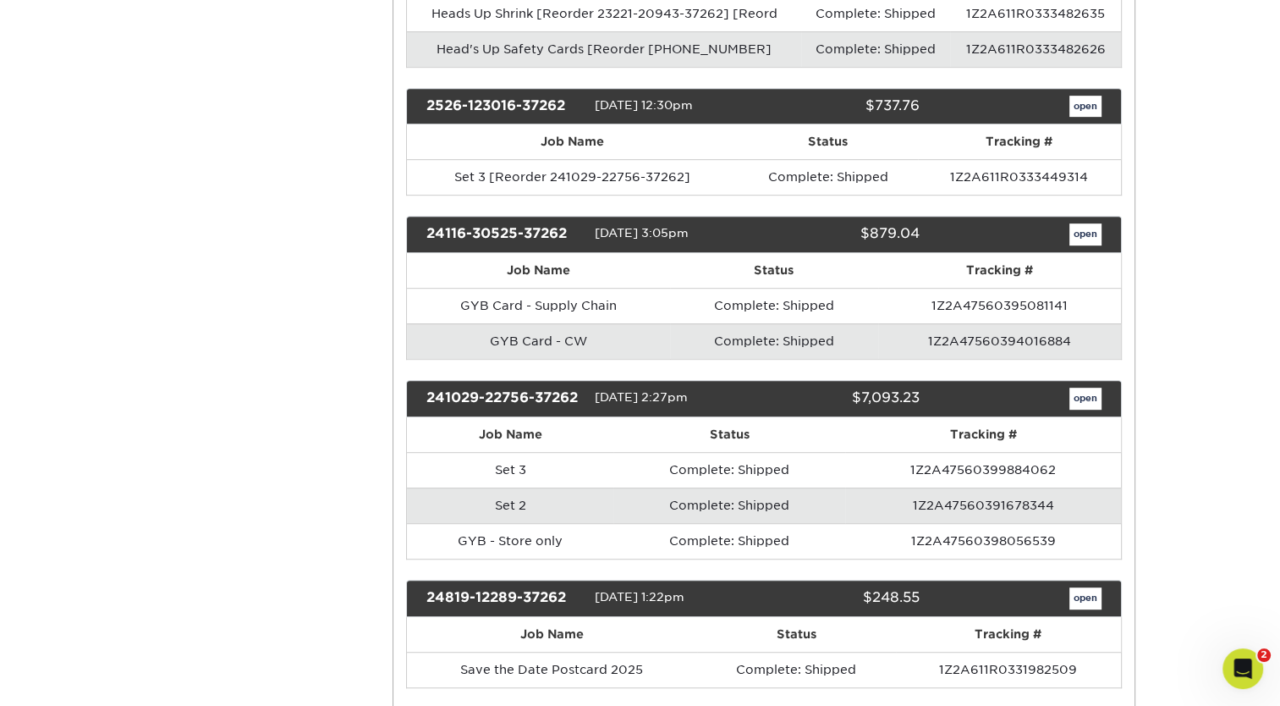
scroll to position [792, 0]
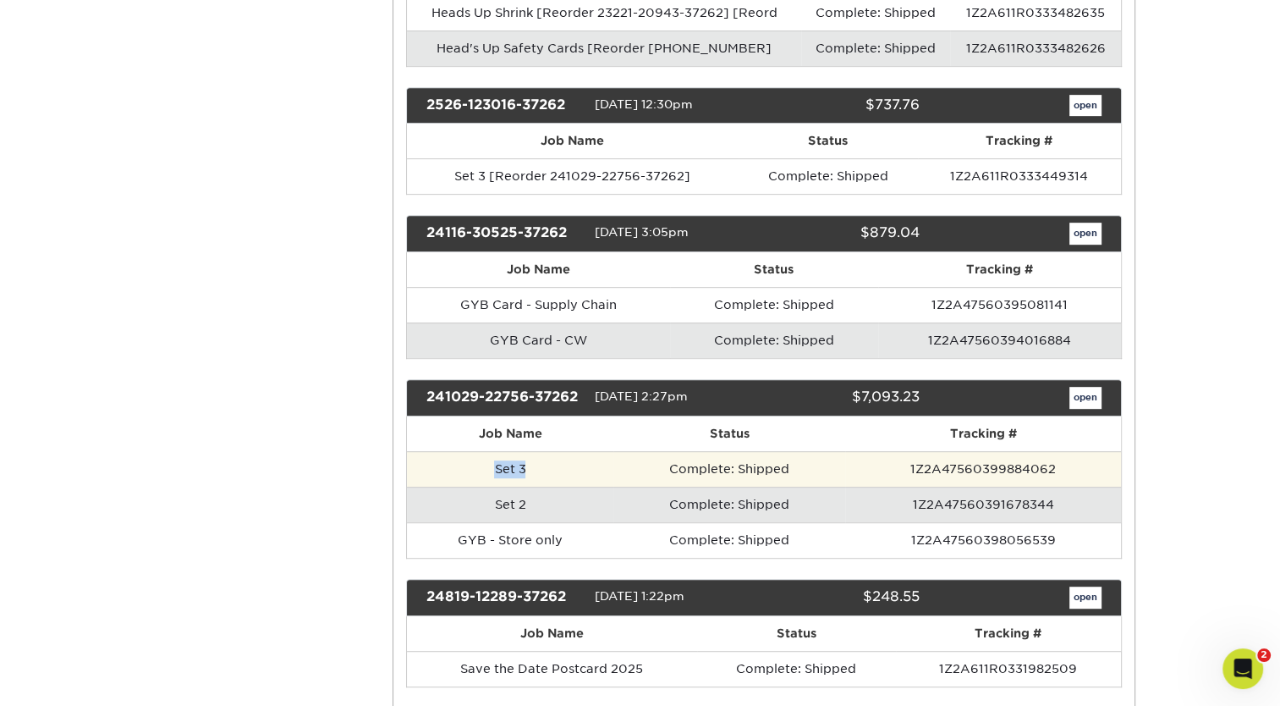
drag, startPoint x: 532, startPoint y: 466, endPoint x: 494, endPoint y: 465, distance: 38.1
click at [494, 465] on td "Set 3" at bounding box center [510, 469] width 206 height 36
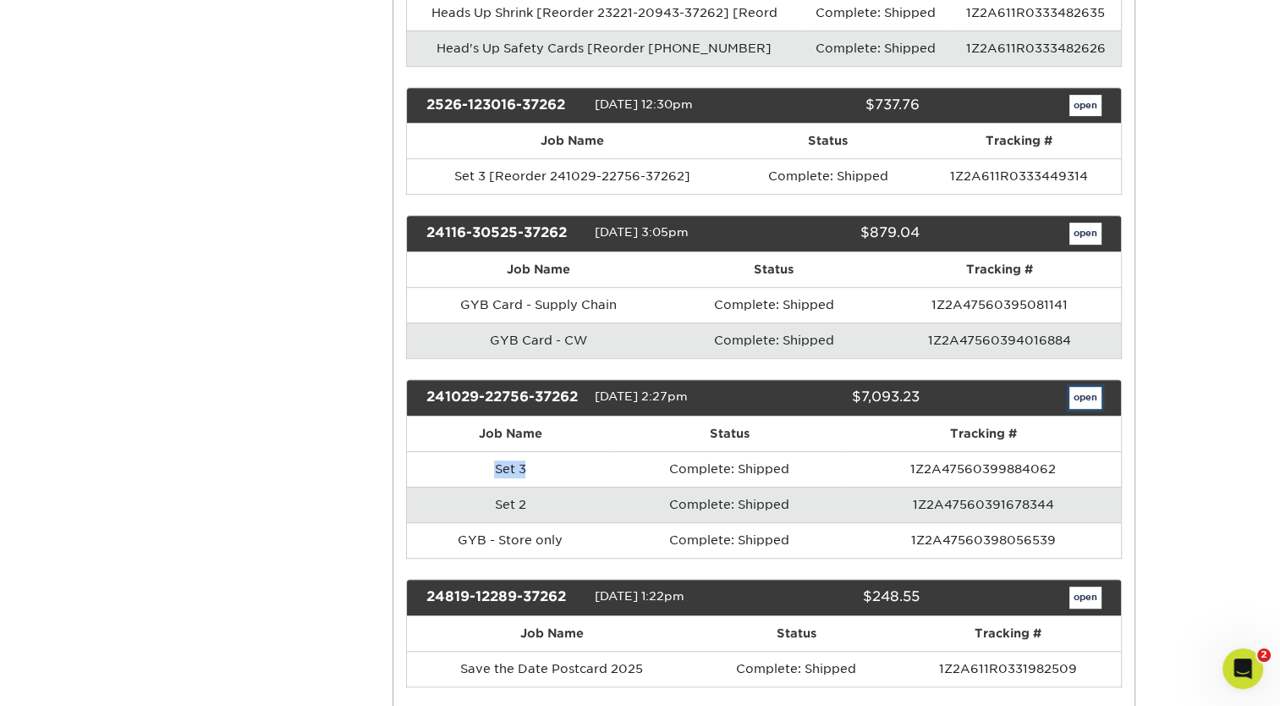
click at [1086, 394] on link "open" at bounding box center [1086, 398] width 32 height 22
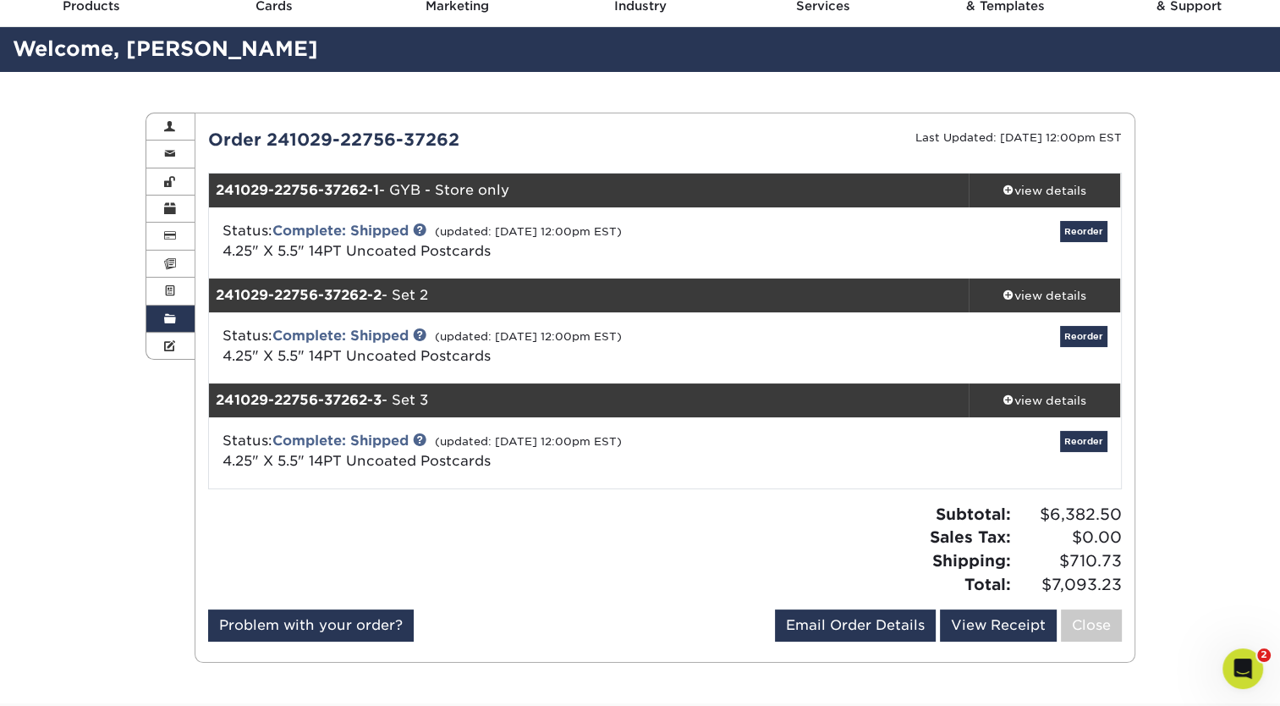
scroll to position [81, 0]
click at [522, 256] on div "Status: Complete: Shipped (updated: [DATE] 12:00pm EST) 4.25" X 5.5" 14PT Uncoa…" at bounding box center [513, 241] width 607 height 41
drag, startPoint x: 518, startPoint y: 256, endPoint x: 224, endPoint y: 245, distance: 293.8
click at [224, 245] on div "Status: Complete: Shipped (updated: [DATE] 12:00pm EST) 4.25" X 5.5" 14PT Uncoa…" at bounding box center [513, 241] width 607 height 41
click at [173, 326] on span at bounding box center [170, 319] width 12 height 14
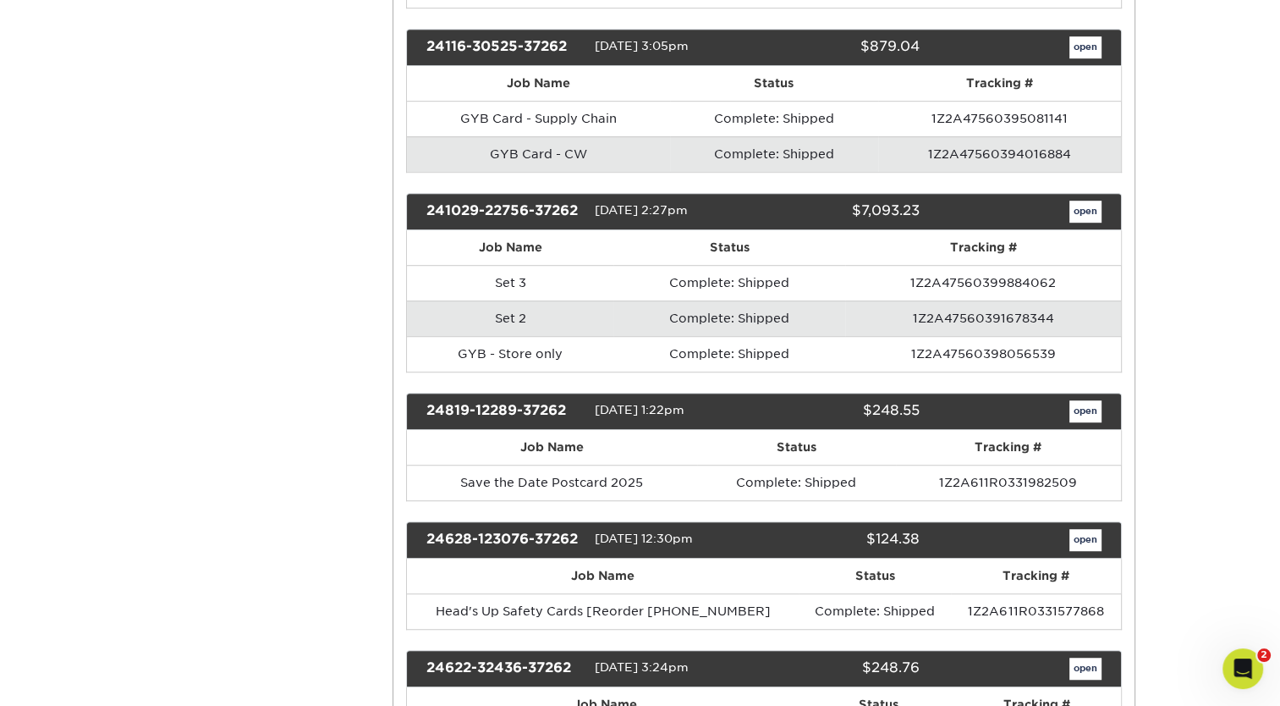
scroll to position [982, 0]
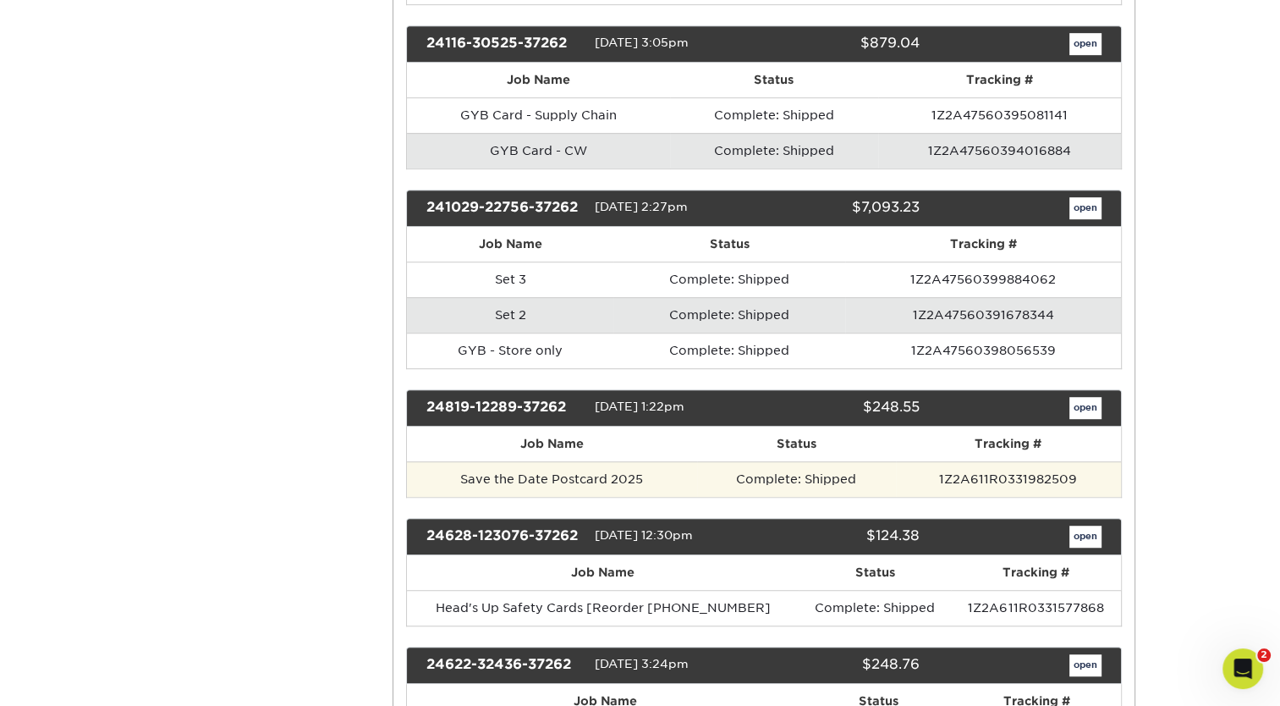
click at [652, 472] on td "Save the Date Postcard 2025" at bounding box center [552, 479] width 290 height 36
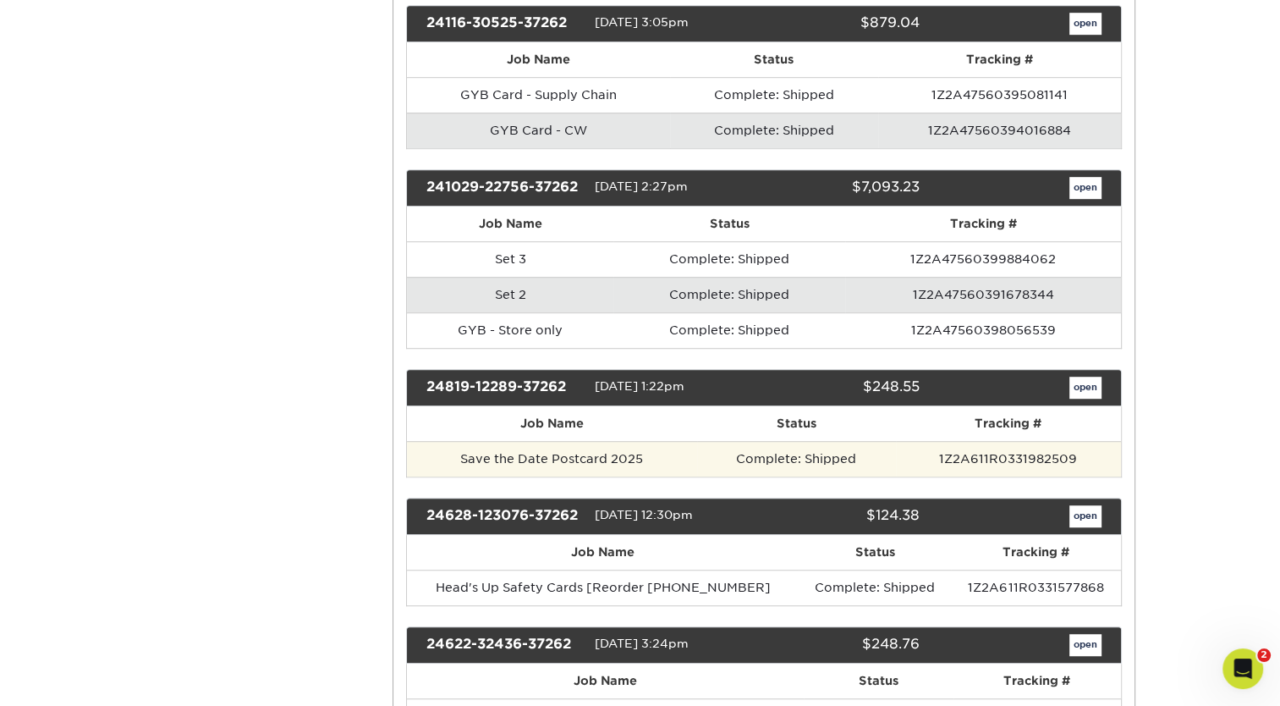
scroll to position [1004, 0]
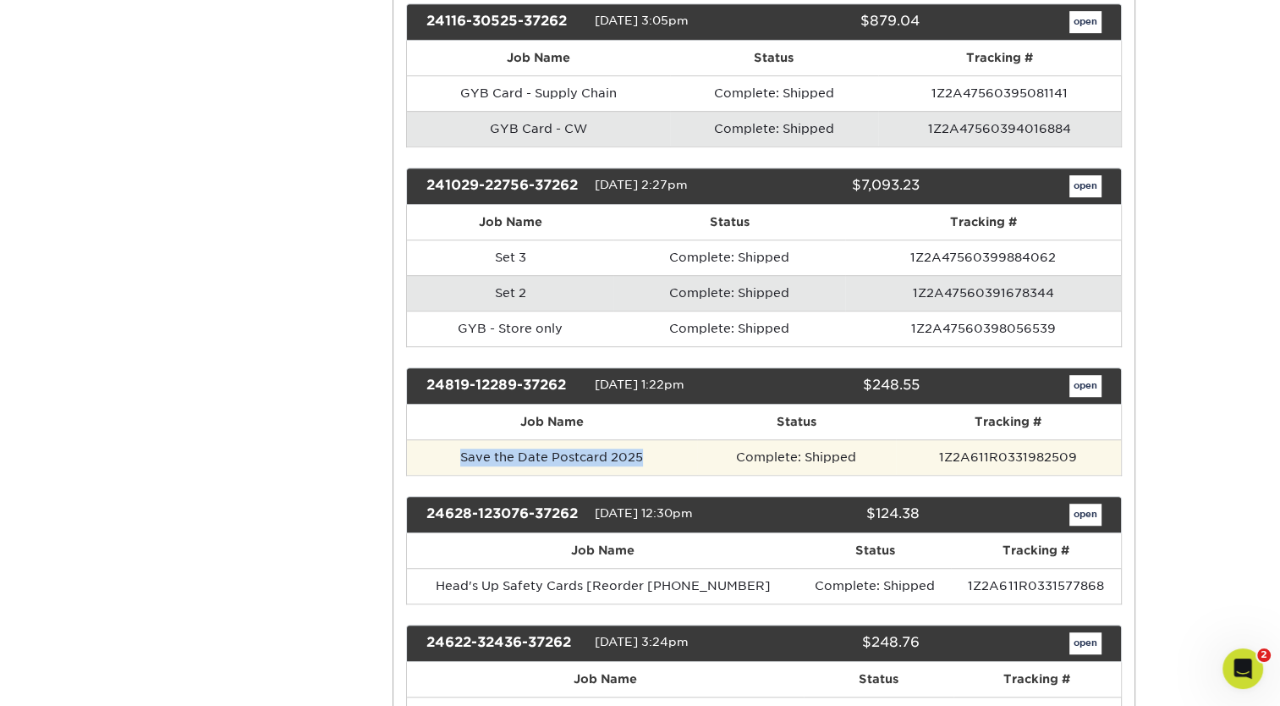
drag, startPoint x: 650, startPoint y: 443, endPoint x: 464, endPoint y: 455, distance: 186.6
click at [464, 455] on td "Save the Date Postcard 2025" at bounding box center [552, 457] width 290 height 36
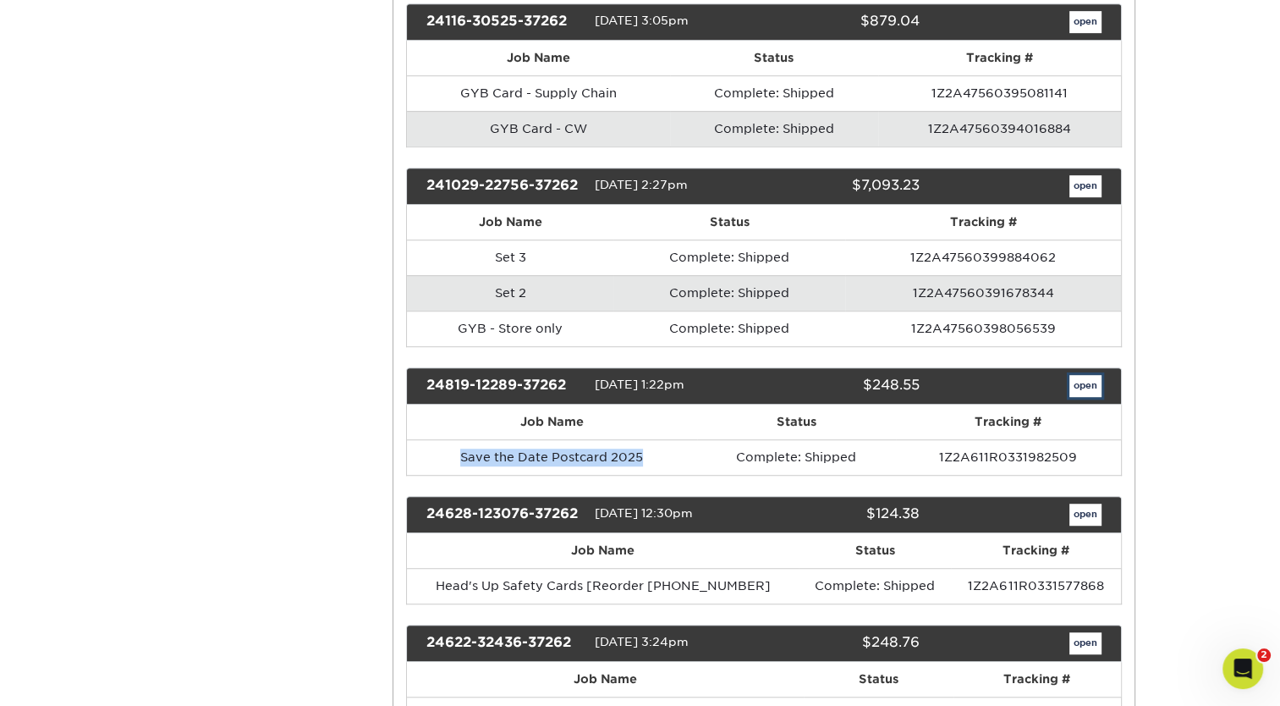
click at [1076, 382] on link "open" at bounding box center [1086, 386] width 32 height 22
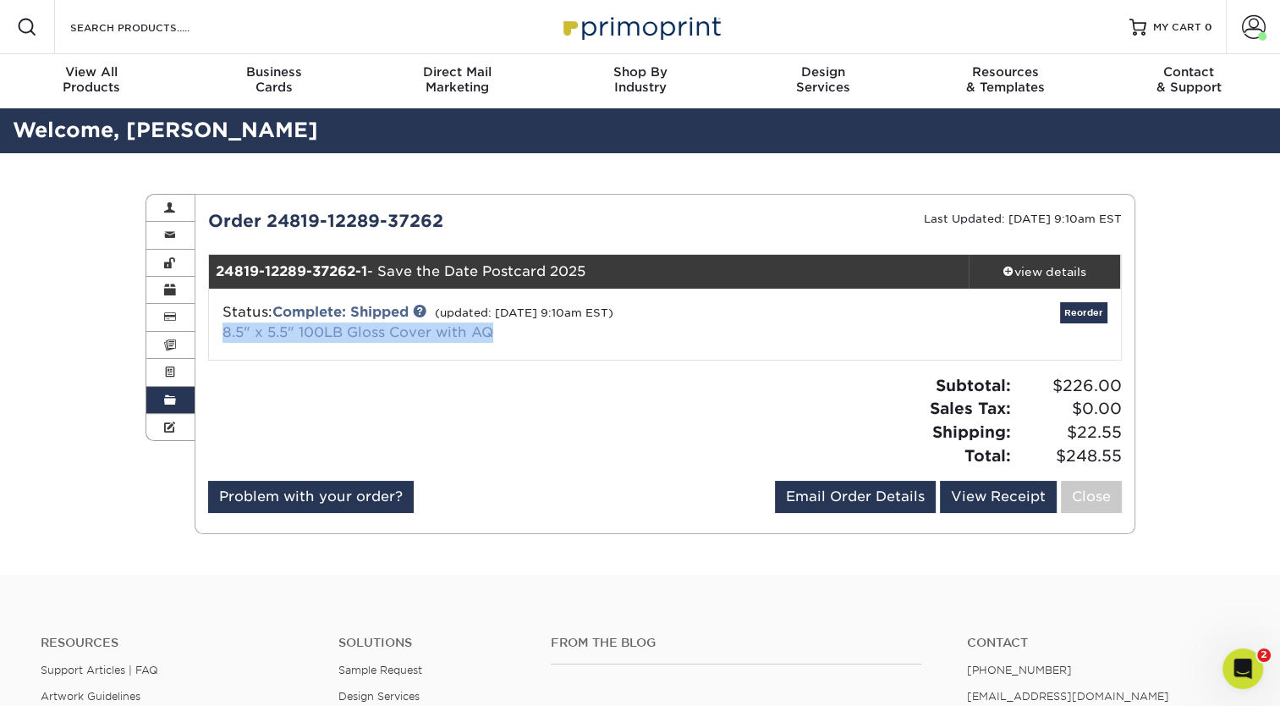
drag, startPoint x: 506, startPoint y: 329, endPoint x: 226, endPoint y: 328, distance: 280.1
click at [226, 328] on div "Status: Complete: Shipped (updated: [DATE] 9:10am EST) 8.5" x 5.5" 100LB Gloss …" at bounding box center [513, 322] width 607 height 41
click at [183, 402] on link "Order History" at bounding box center [170, 400] width 49 height 27
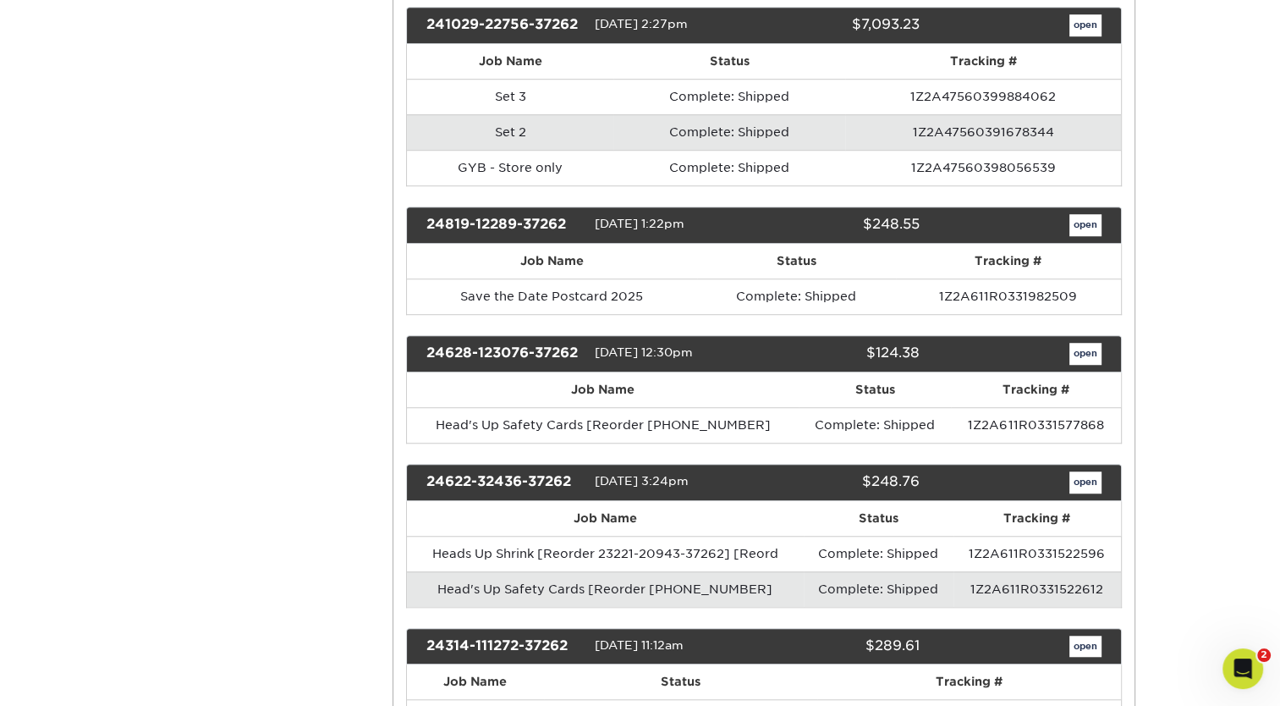
scroll to position [1157, 0]
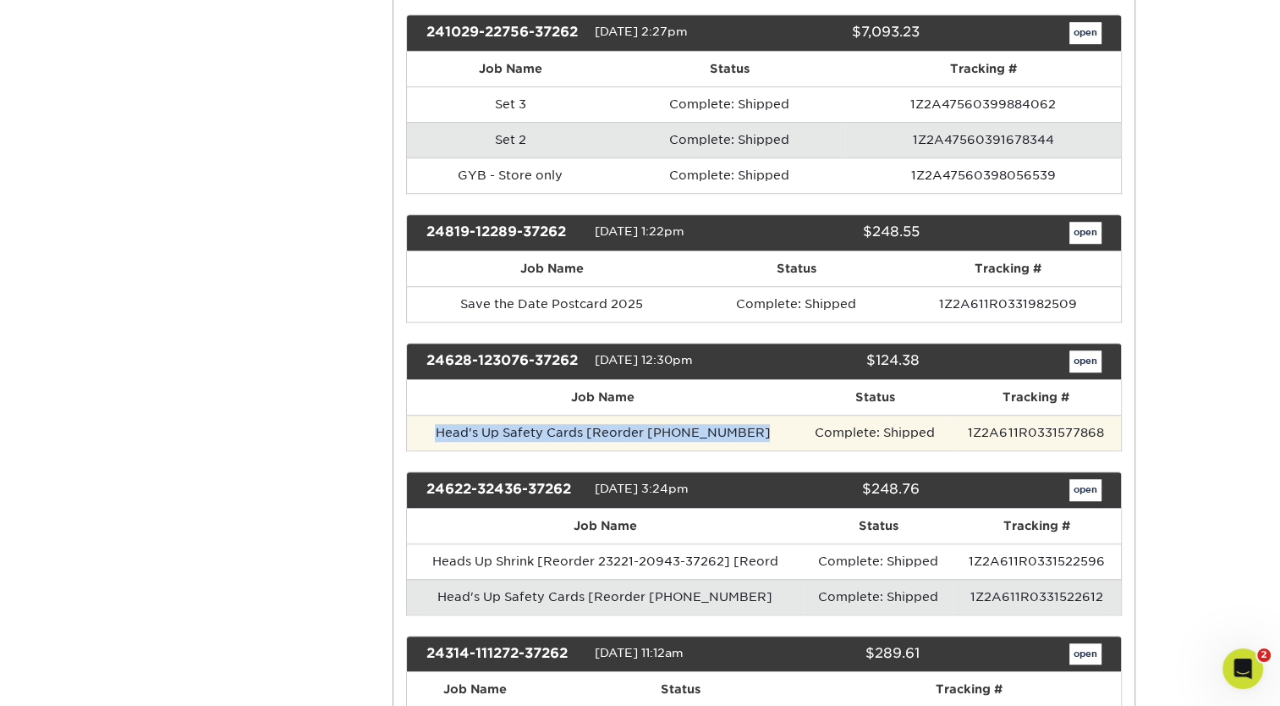
drag, startPoint x: 758, startPoint y: 421, endPoint x: 430, endPoint y: 418, distance: 328.3
click at [430, 418] on td "Head's Up Safety Cards [Reorder [PHONE_NUMBER]" at bounding box center [603, 433] width 392 height 36
click at [592, 426] on td "Head's Up Safety Cards [Reorder [PHONE_NUMBER]" at bounding box center [603, 433] width 392 height 36
drag, startPoint x: 589, startPoint y: 425, endPoint x: 764, endPoint y: 432, distance: 175.3
click at [764, 432] on td "Head's Up Safety Cards [Reorder [PHONE_NUMBER]" at bounding box center [603, 433] width 392 height 36
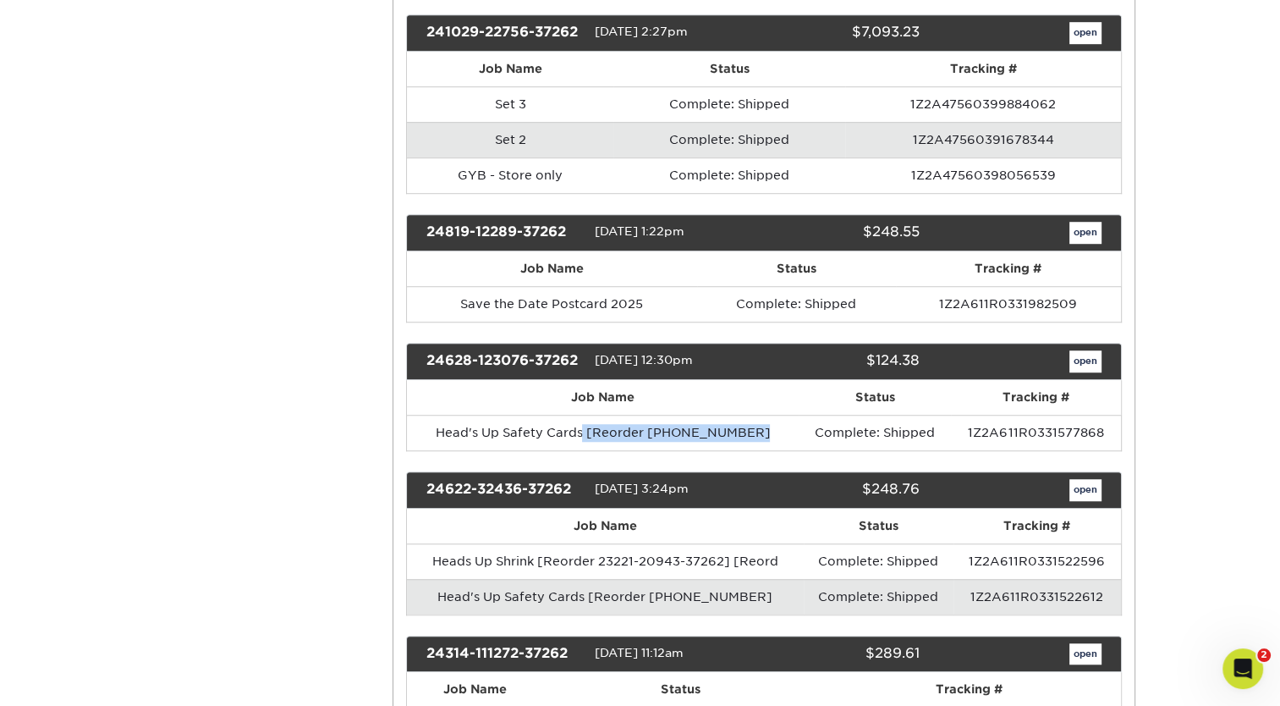
drag, startPoint x: 764, startPoint y: 432, endPoint x: 749, endPoint y: 441, distance: 17.4
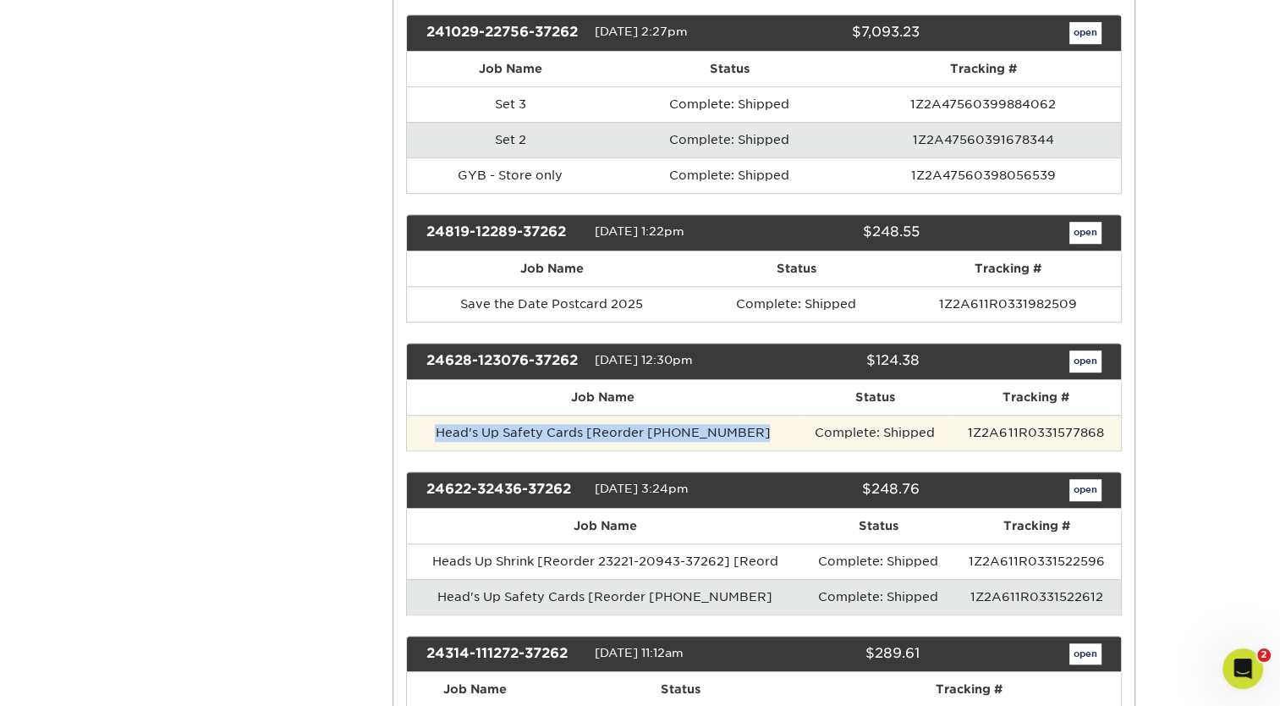
drag, startPoint x: 752, startPoint y: 421, endPoint x: 443, endPoint y: 416, distance: 308.9
click at [443, 416] on td "Head's Up Safety Cards [Reorder [PHONE_NUMBER]" at bounding box center [603, 433] width 392 height 36
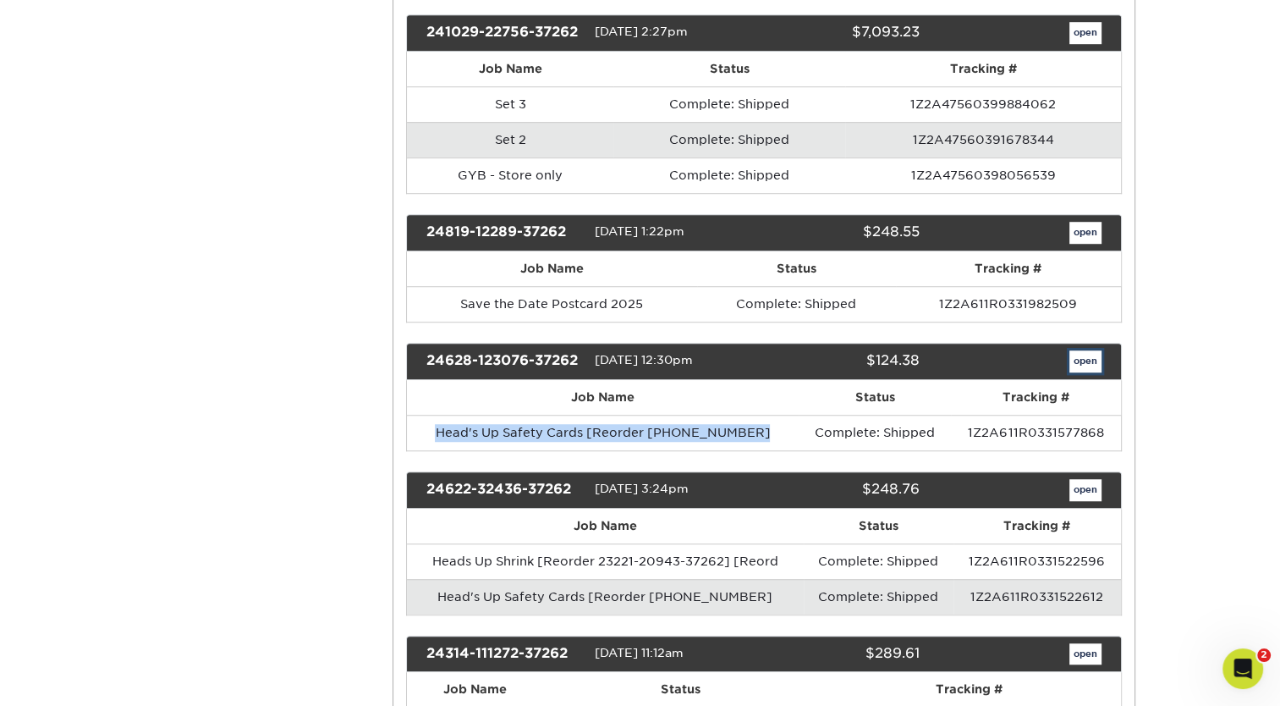
click at [1080, 359] on link "open" at bounding box center [1086, 361] width 32 height 22
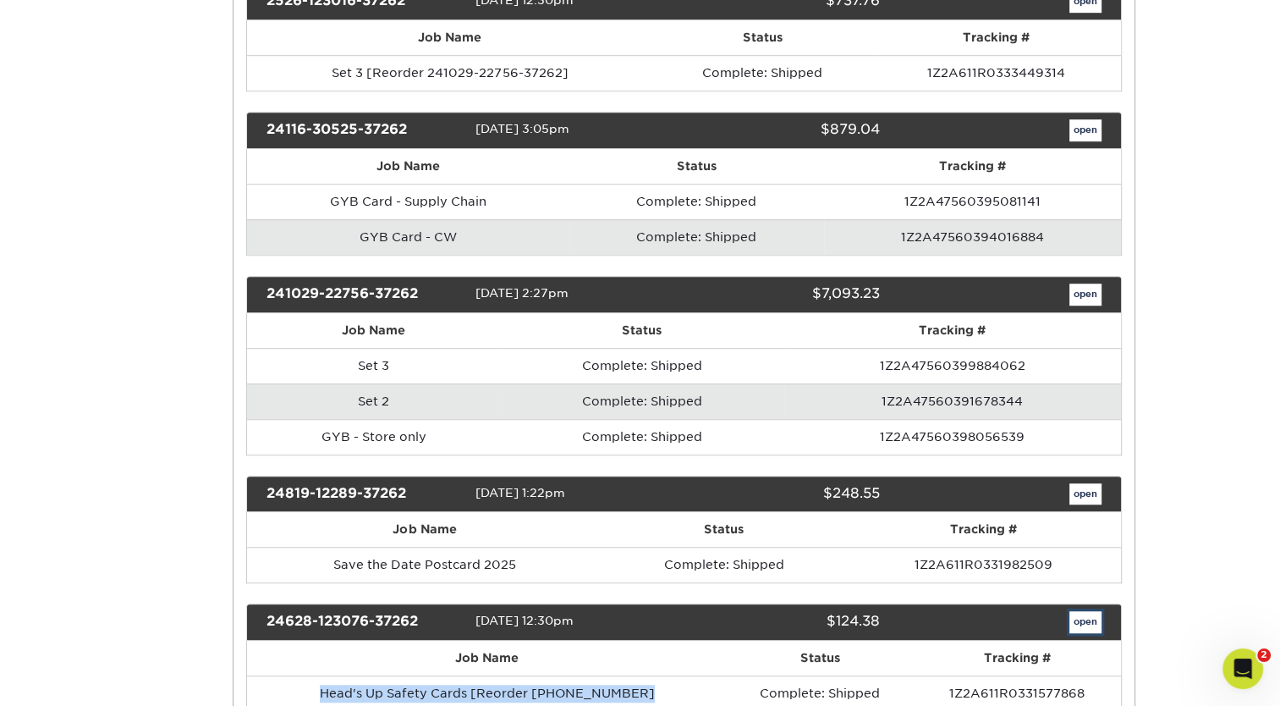
scroll to position [0, 0]
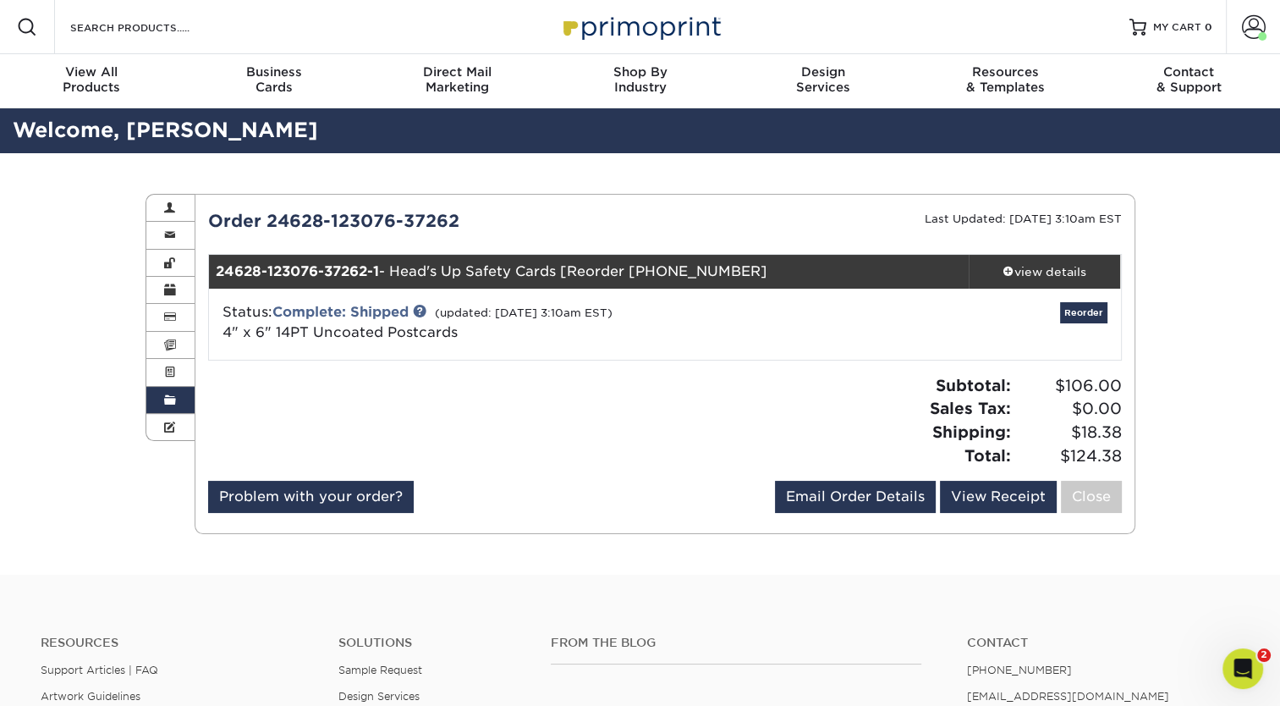
drag, startPoint x: 464, startPoint y: 332, endPoint x: 227, endPoint y: 327, distance: 237.0
click at [227, 327] on div "Status: Complete: Shipped (updated: [DATE] 3:10am EST) 4" x 6" 14PT Uncoated Po…" at bounding box center [513, 322] width 607 height 41
click at [179, 402] on link "Order History" at bounding box center [170, 400] width 49 height 27
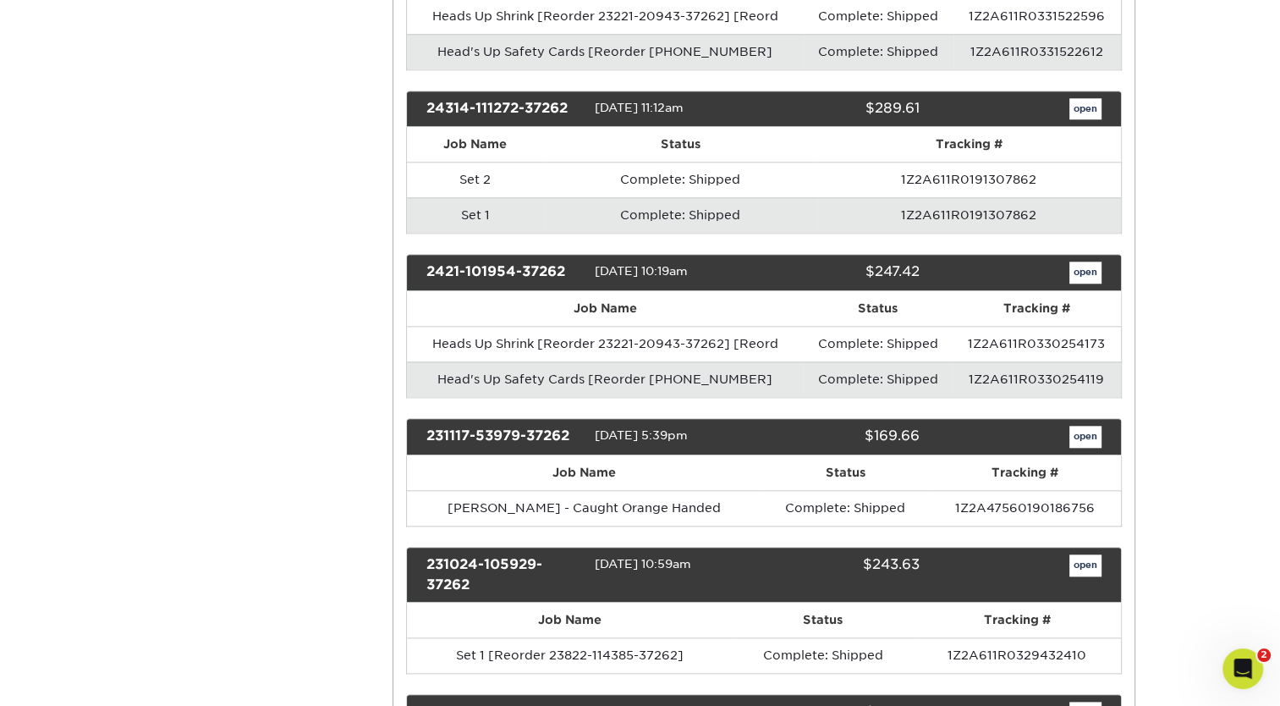
scroll to position [1702, 0]
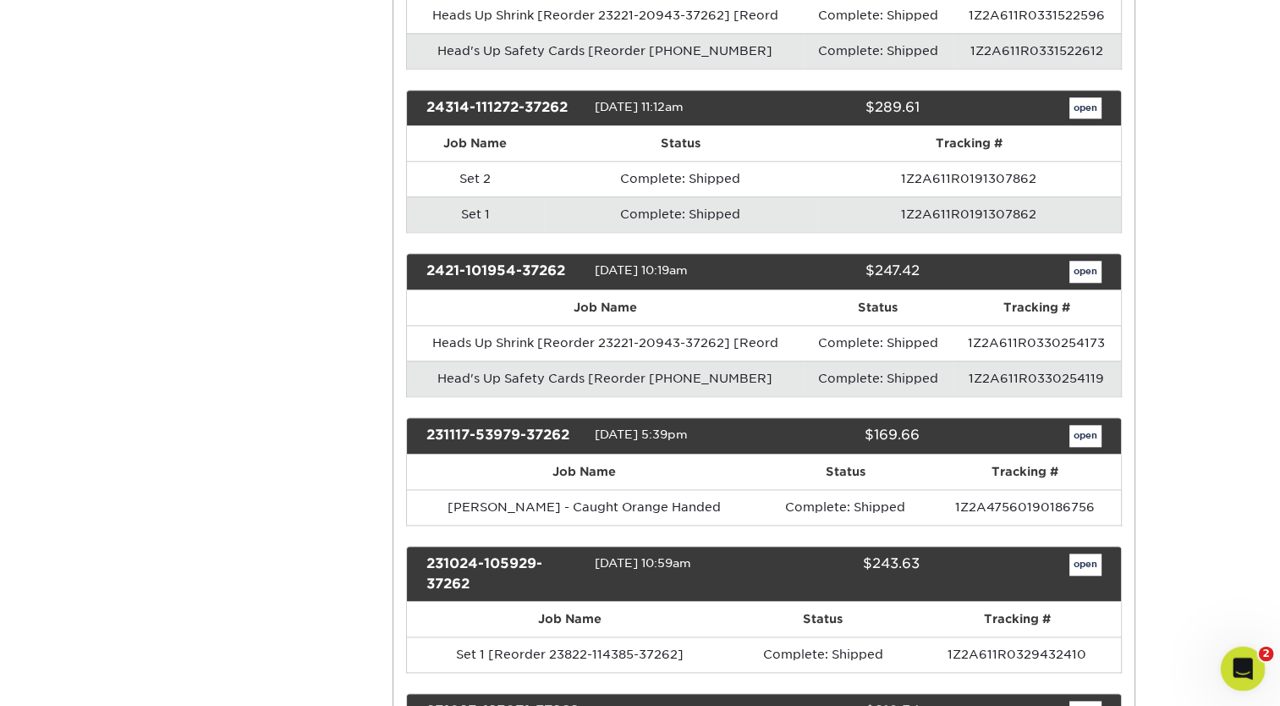
click html
click at [1229, 654] on div "Open Intercom Messenger" at bounding box center [1241, 666] width 56 height 56
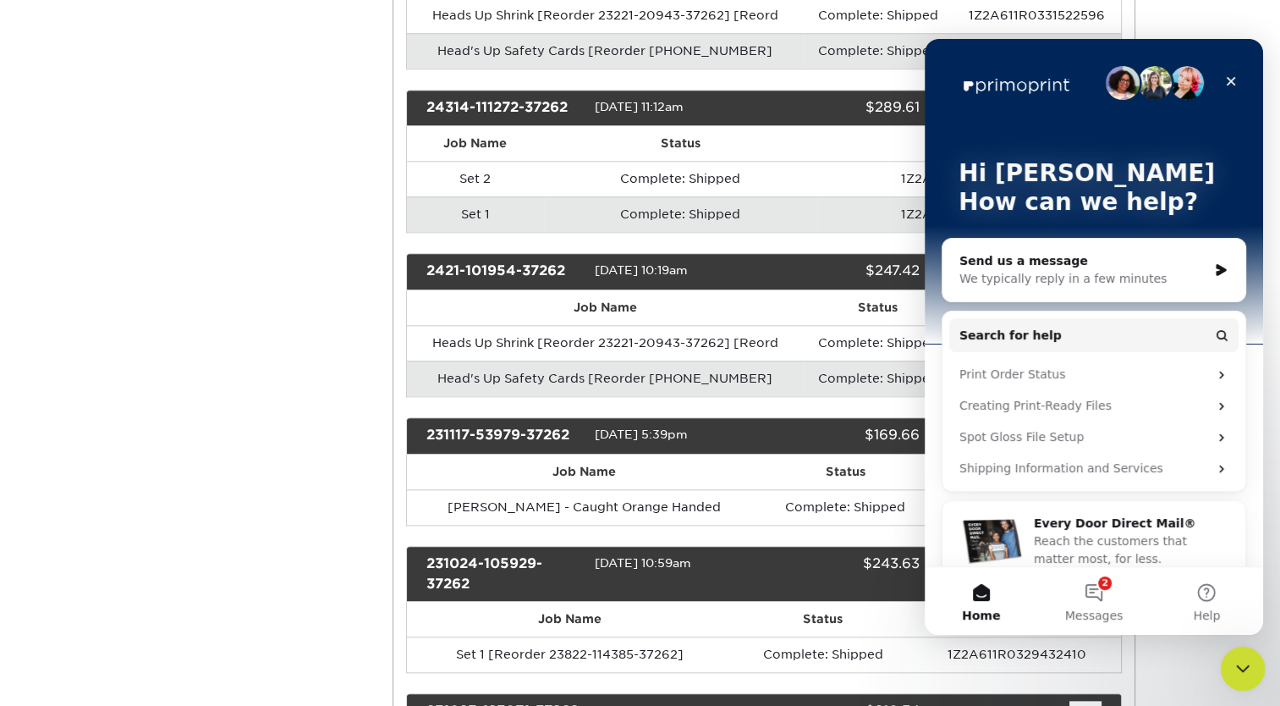
click at [1233, 662] on icon "Close Intercom Messenger" at bounding box center [1240, 666] width 20 height 20
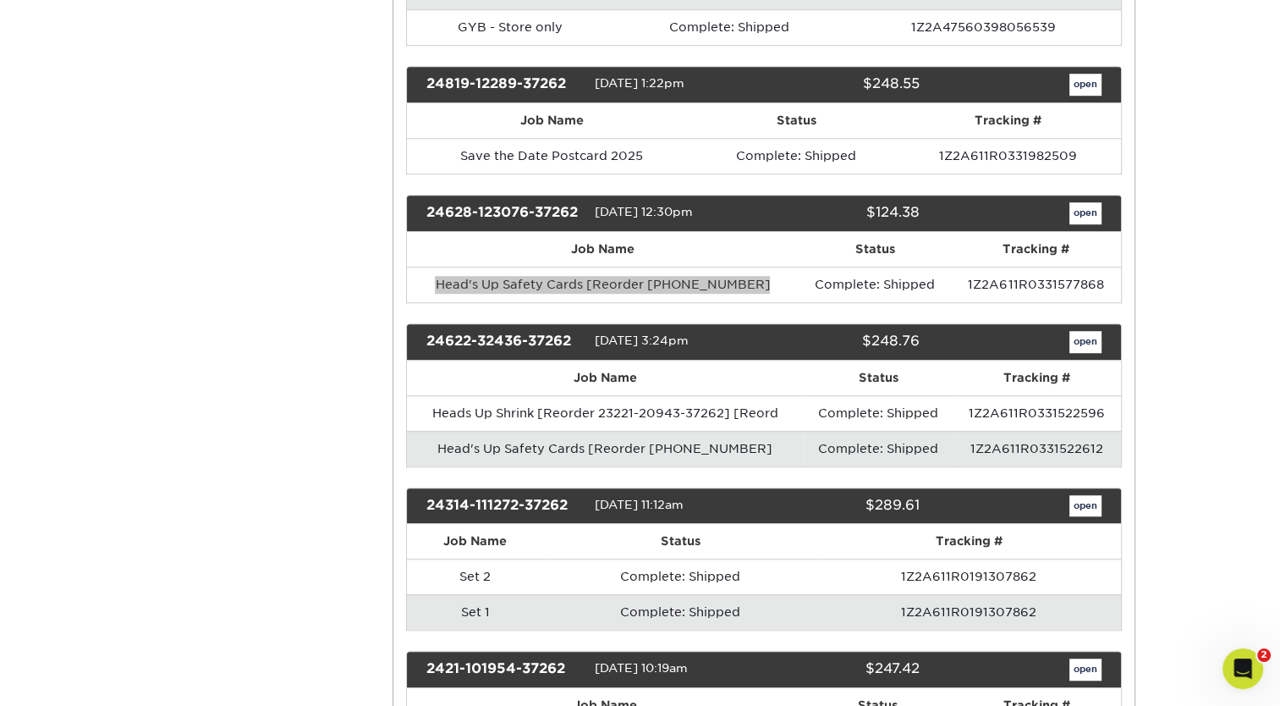
scroll to position [1306, 0]
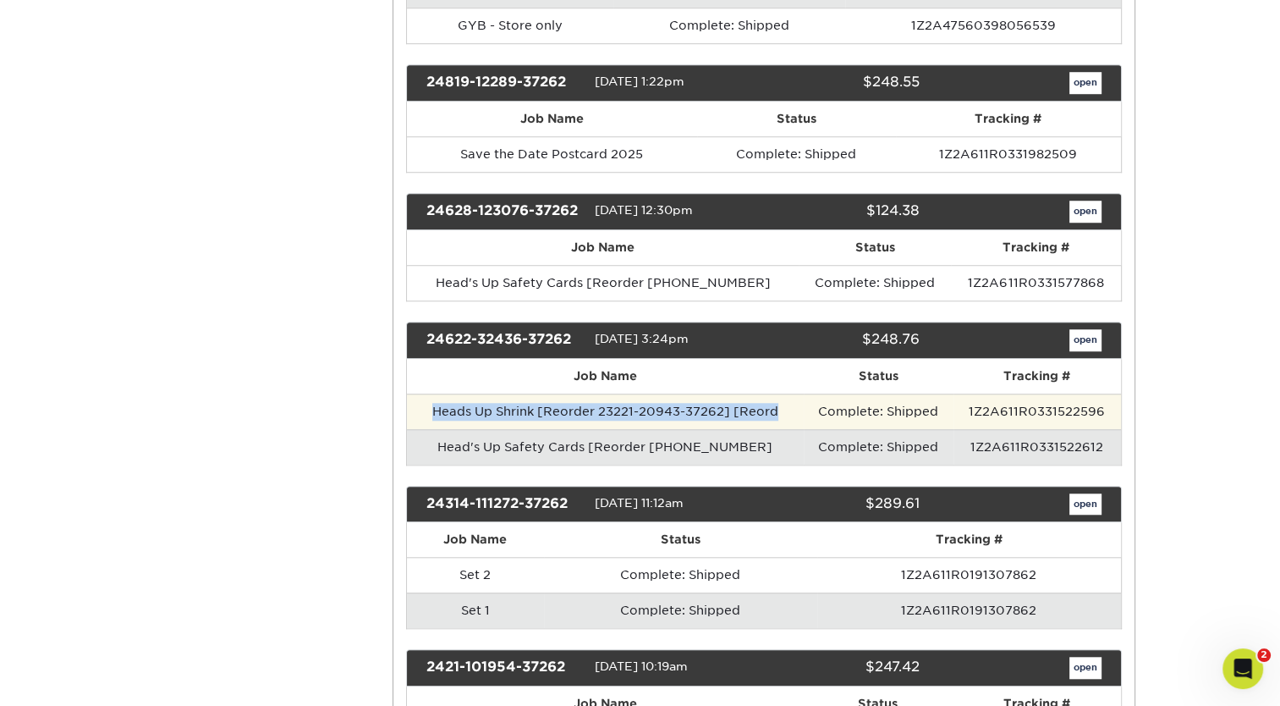
drag, startPoint x: 785, startPoint y: 399, endPoint x: 422, endPoint y: 410, distance: 363.2
click at [422, 410] on td "Heads Up Shrink [Reorder 23221-20943-37262] [Reord" at bounding box center [605, 411] width 397 height 36
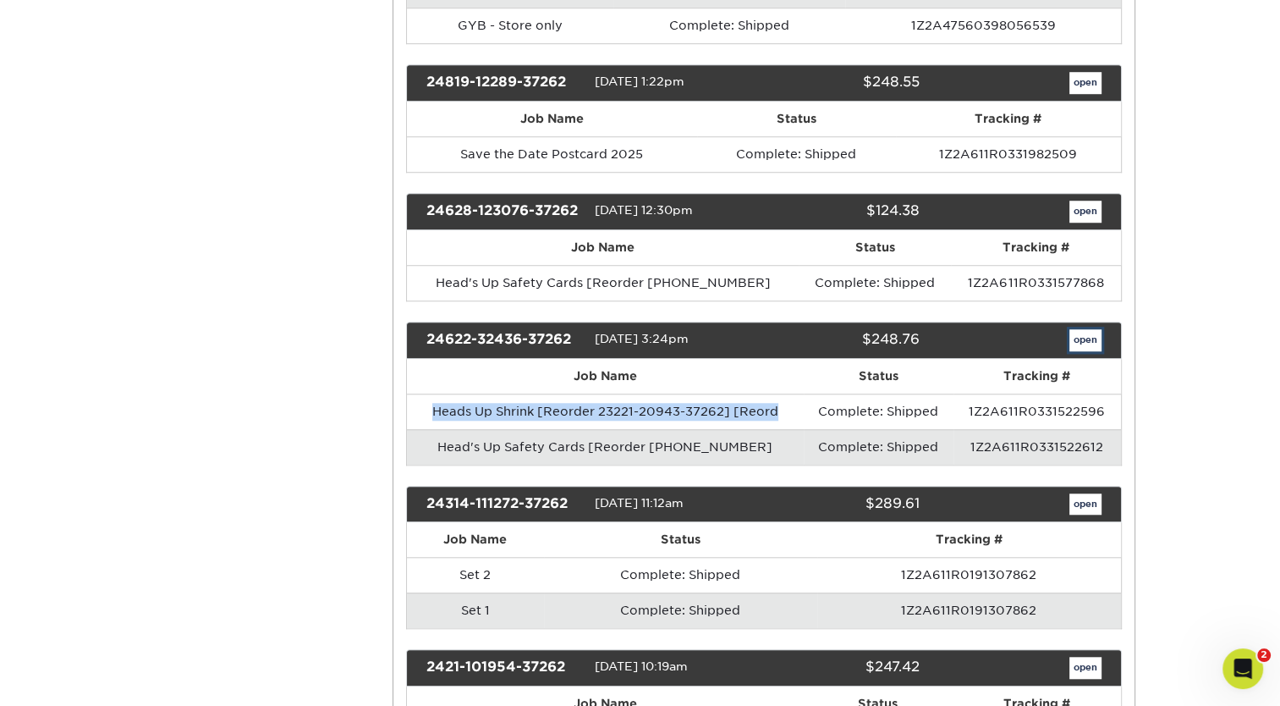
click at [1086, 329] on link "open" at bounding box center [1086, 340] width 32 height 22
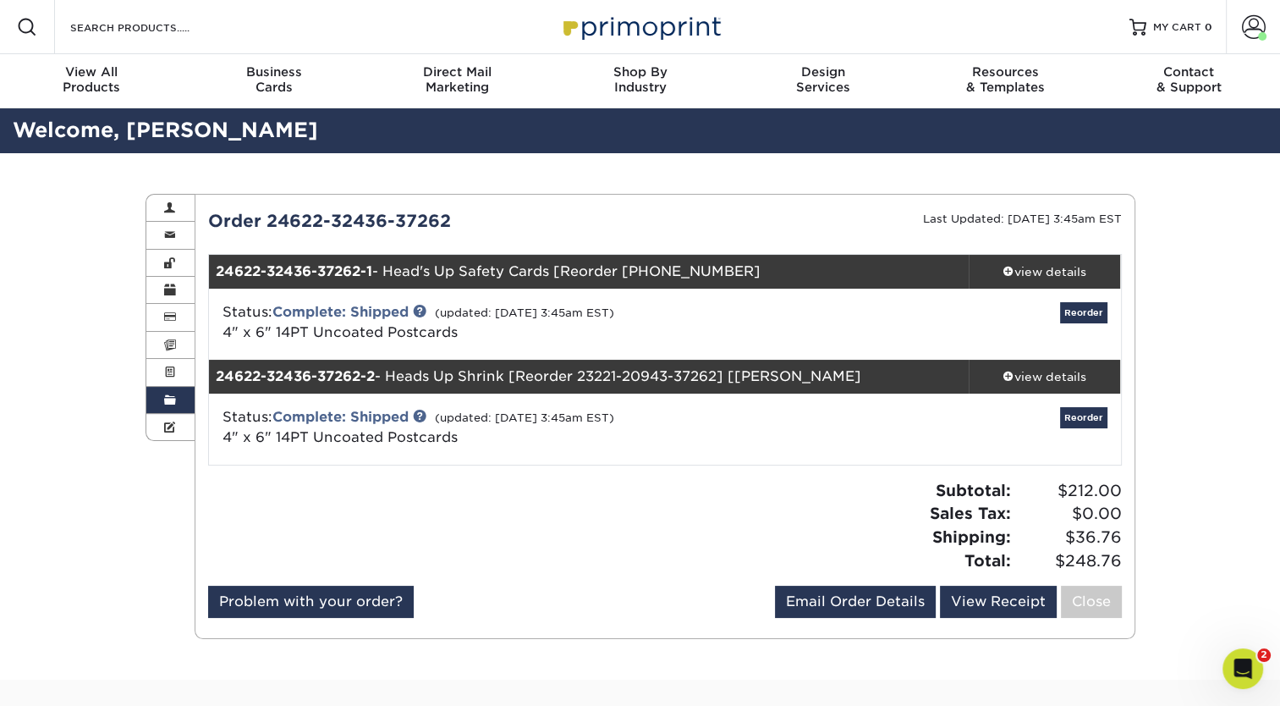
drag, startPoint x: 459, startPoint y: 329, endPoint x: 217, endPoint y: 330, distance: 242.9
click at [217, 330] on div "Status: Complete: Shipped (updated: [DATE] 3:45am EST) 4" x 6" 14PT Uncoated Po…" at bounding box center [513, 322] width 607 height 41
drag, startPoint x: 459, startPoint y: 438, endPoint x: 471, endPoint y: 440, distance: 12.0
click at [471, 440] on div "Status: Complete: Shipped (updated: [DATE] 3:45am EST) 4" x 6" 14PT Uncoated Po…" at bounding box center [513, 427] width 607 height 41
drag, startPoint x: 391, startPoint y: 375, endPoint x: 509, endPoint y: 381, distance: 117.8
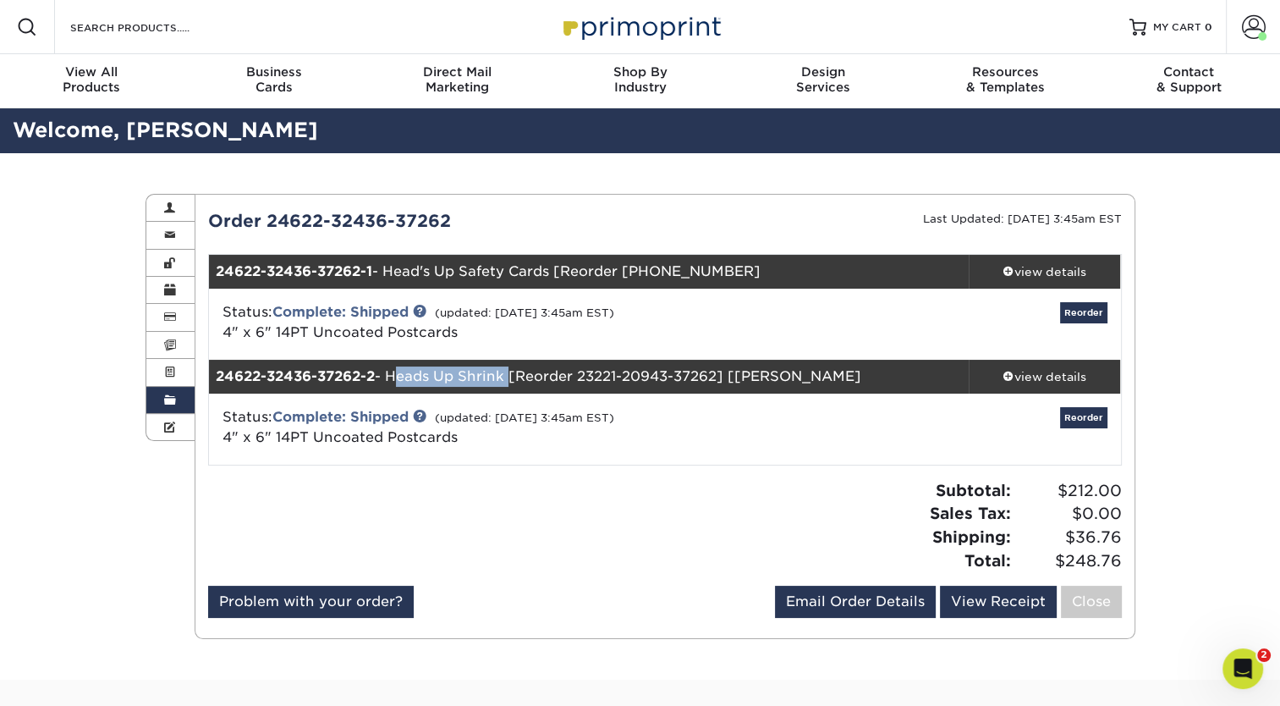
click at [509, 381] on div "24622-32436-37262-2 - Heads Up Shrink [Reorder 23221-20943-37262] [Reord" at bounding box center [589, 377] width 760 height 34
click at [165, 406] on span at bounding box center [170, 400] width 12 height 14
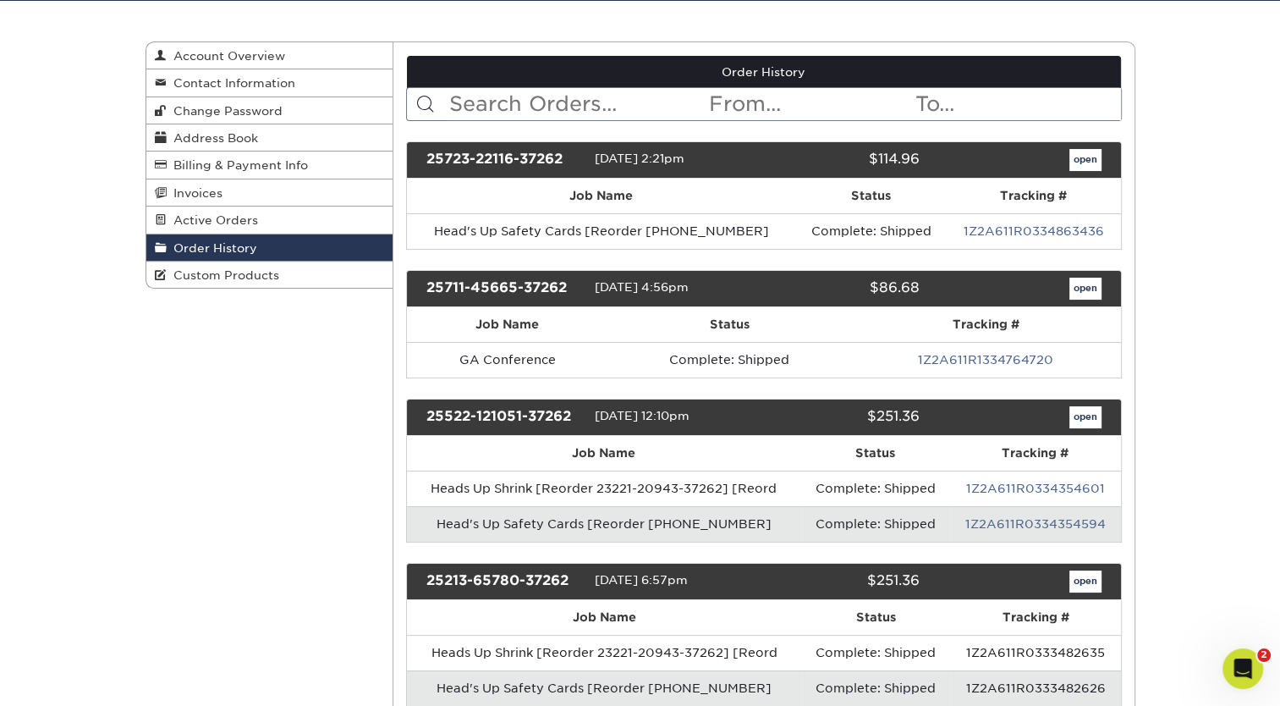
scroll to position [173, 0]
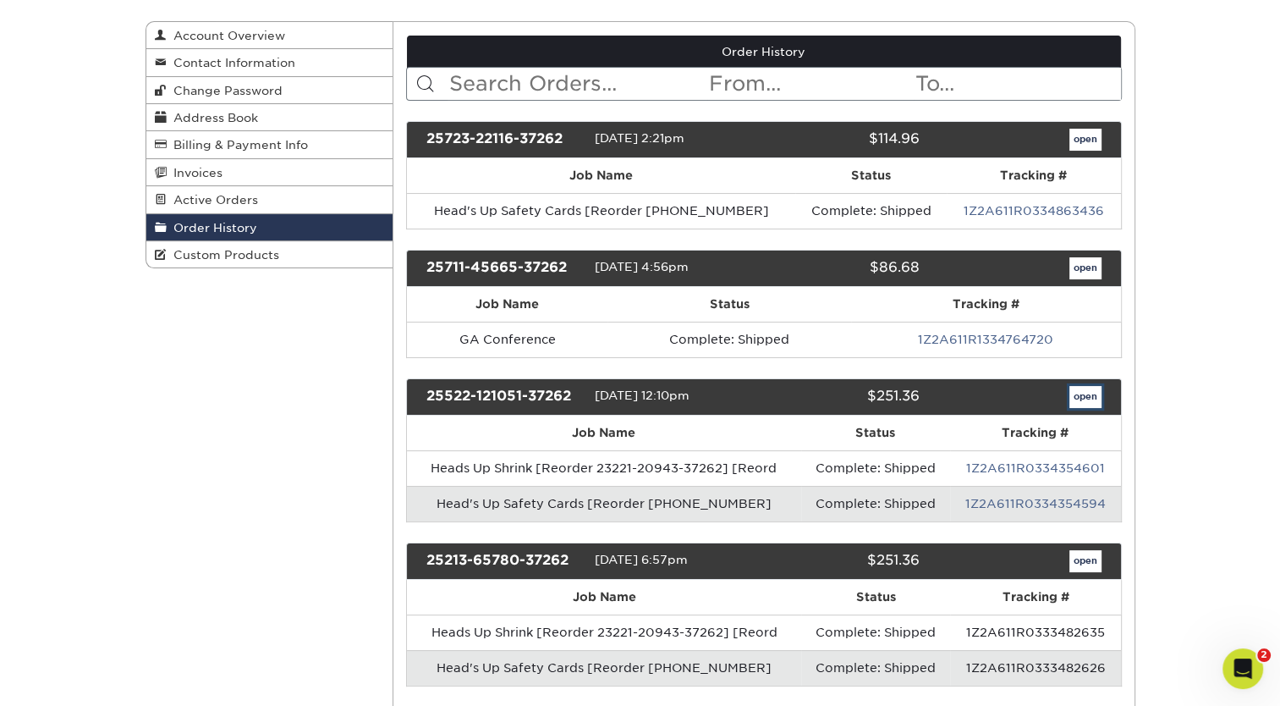
click at [1092, 393] on link "open" at bounding box center [1086, 397] width 32 height 22
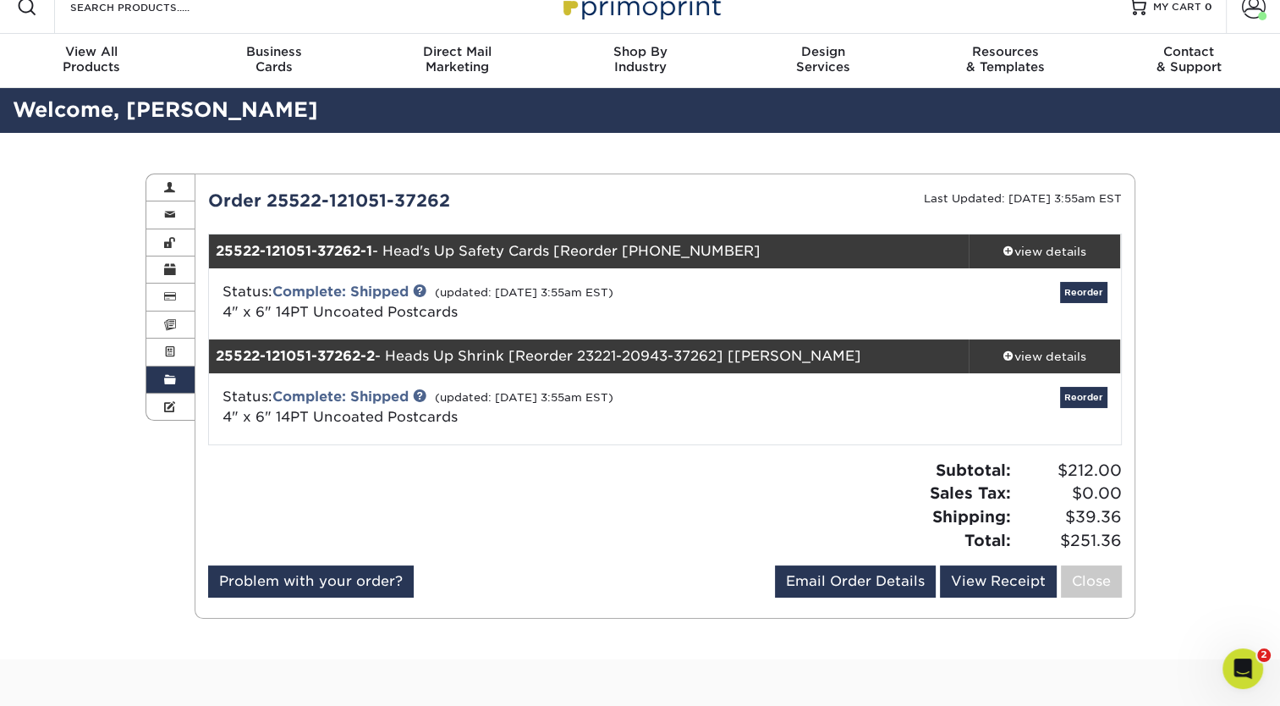
scroll to position [22, 0]
